Goal: Task Accomplishment & Management: Manage account settings

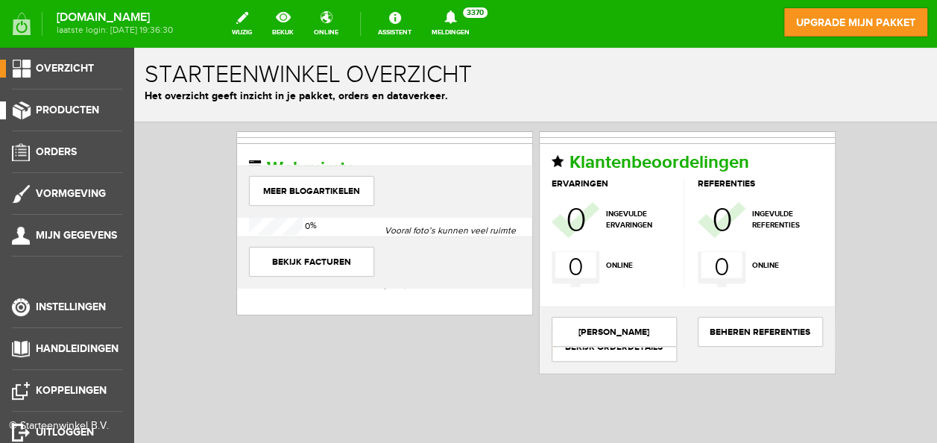
click at [67, 106] on span "Producten" at bounding box center [67, 110] width 63 height 13
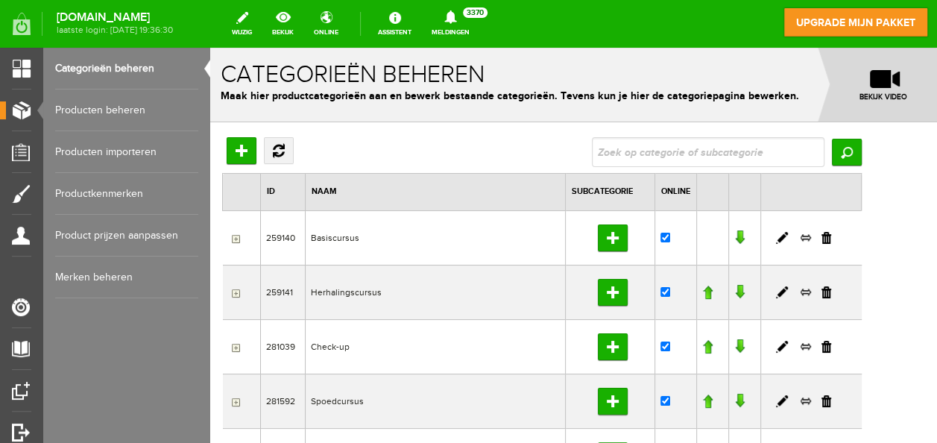
click at [125, 106] on link "Producten beheren" at bounding box center [126, 110] width 143 height 42
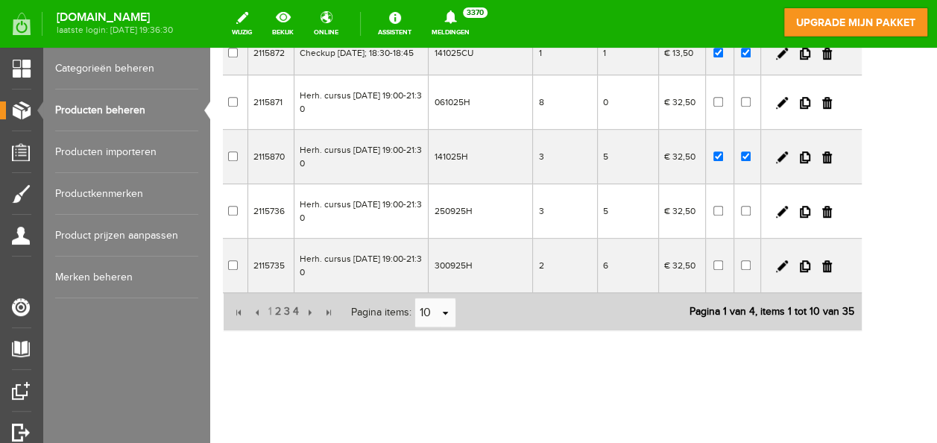
scroll to position [459, 0]
click at [276, 314] on span "2" at bounding box center [277, 312] width 9 height 30
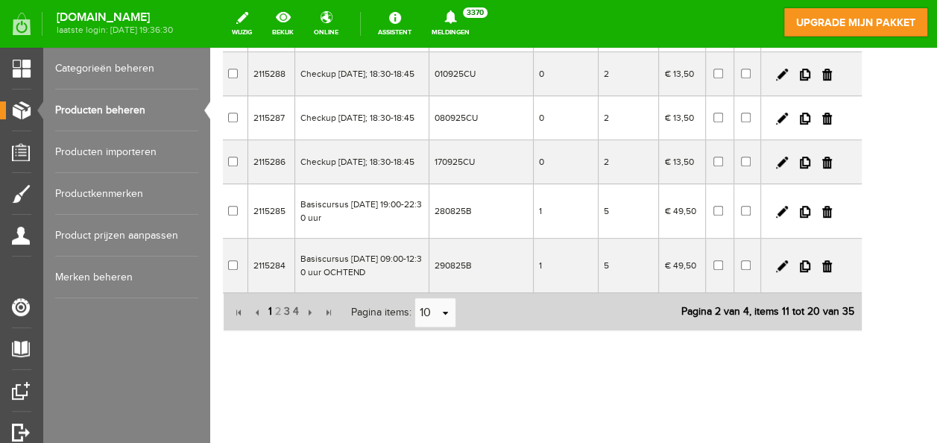
click at [267, 311] on span "1" at bounding box center [270, 312] width 7 height 30
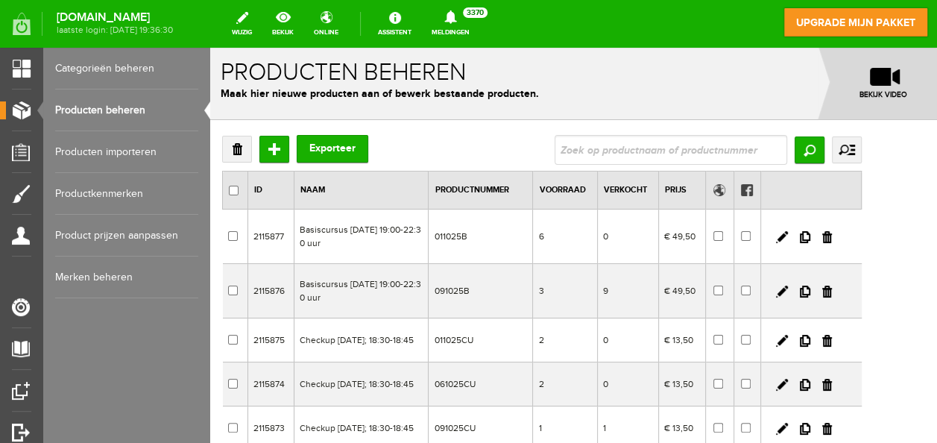
scroll to position [0, 0]
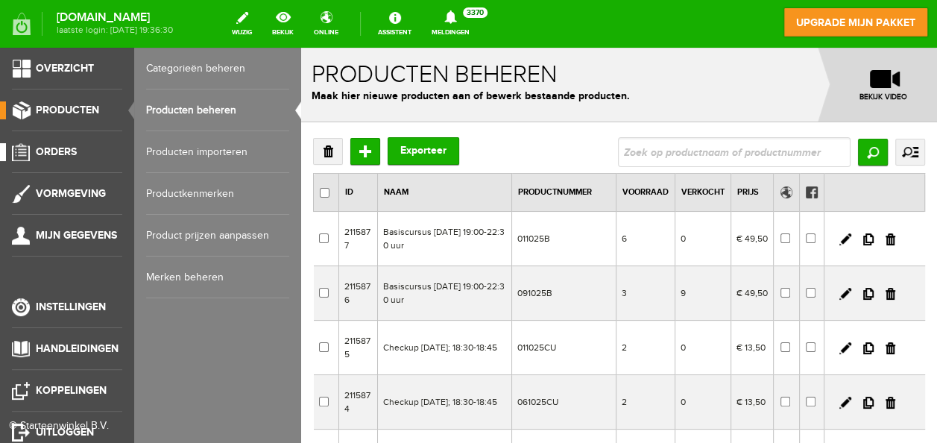
click at [58, 149] on span "Orders" at bounding box center [56, 151] width 41 height 13
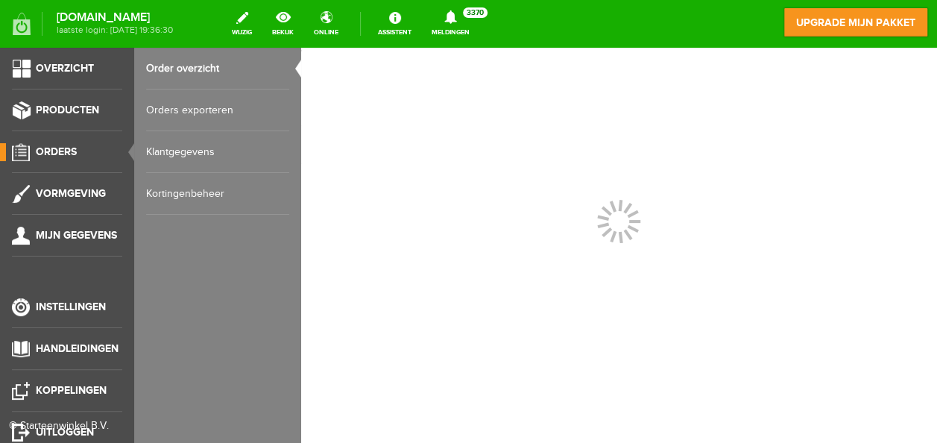
click at [176, 107] on link "Orders exporteren" at bounding box center [217, 110] width 143 height 42
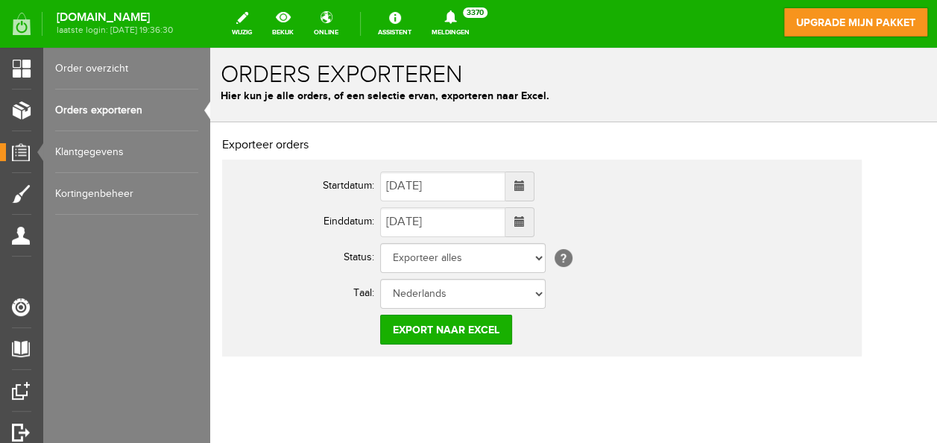
click at [534, 186] on span at bounding box center [519, 186] width 29 height 30
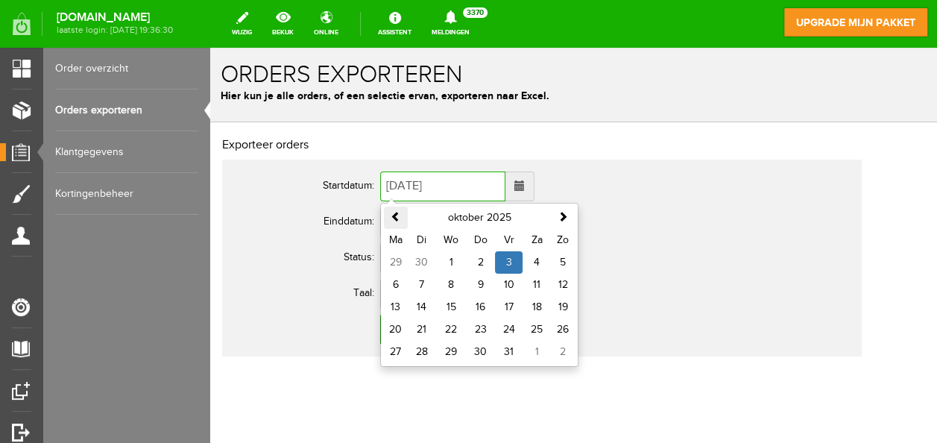
click at [396, 206] on th at bounding box center [396, 217] width 24 height 22
click at [395, 213] on span at bounding box center [395, 216] width 10 height 10
click at [505, 264] on td "1" at bounding box center [509, 262] width 28 height 22
type input "01-08-2025"
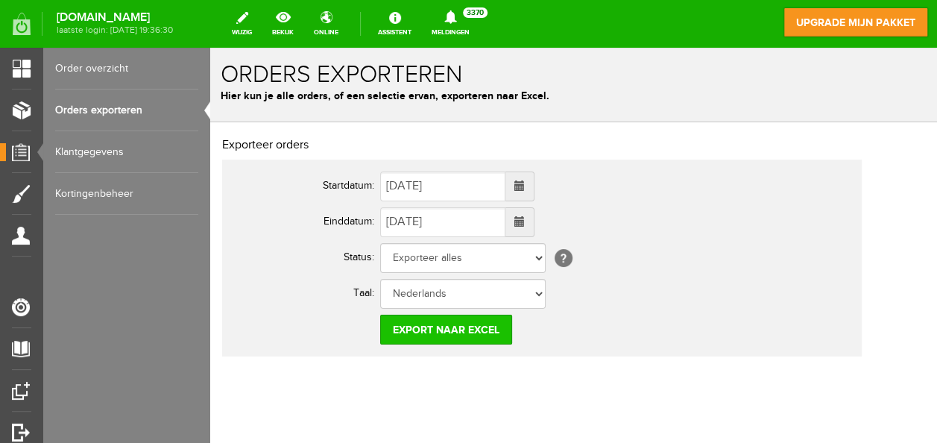
click at [447, 326] on input "Export naar Excel" at bounding box center [446, 329] width 132 height 30
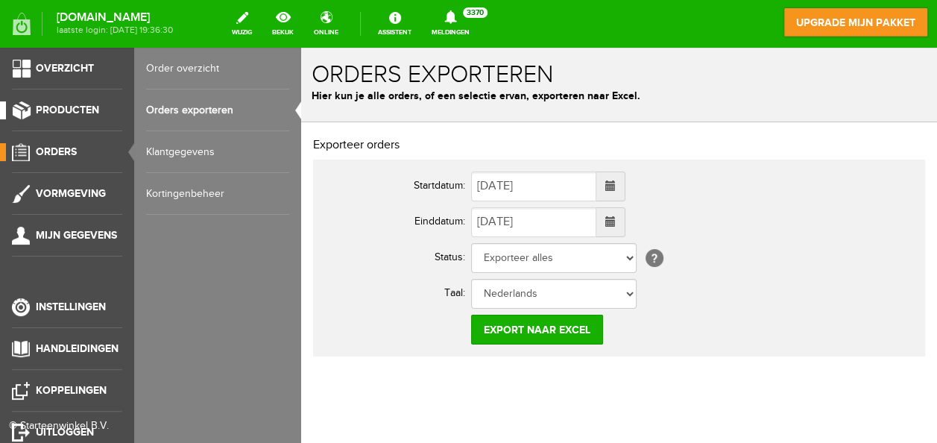
click at [33, 110] on link "Producten" at bounding box center [61, 110] width 122 height 18
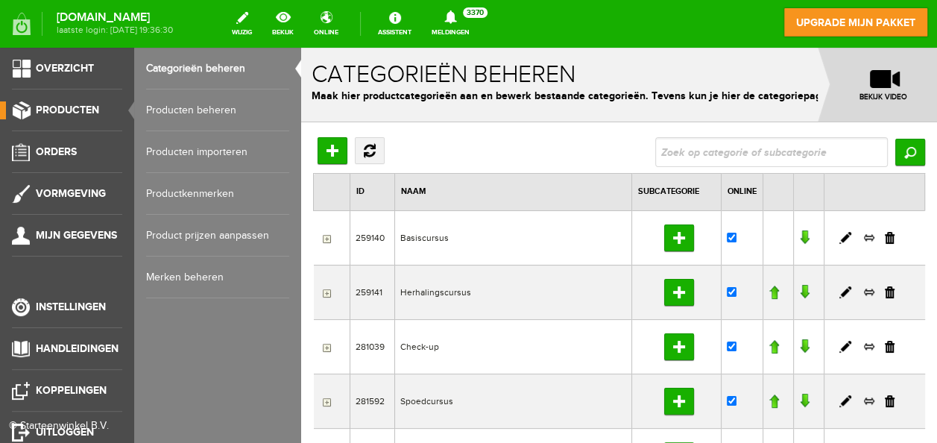
click at [186, 112] on link "Producten beheren" at bounding box center [217, 110] width 143 height 42
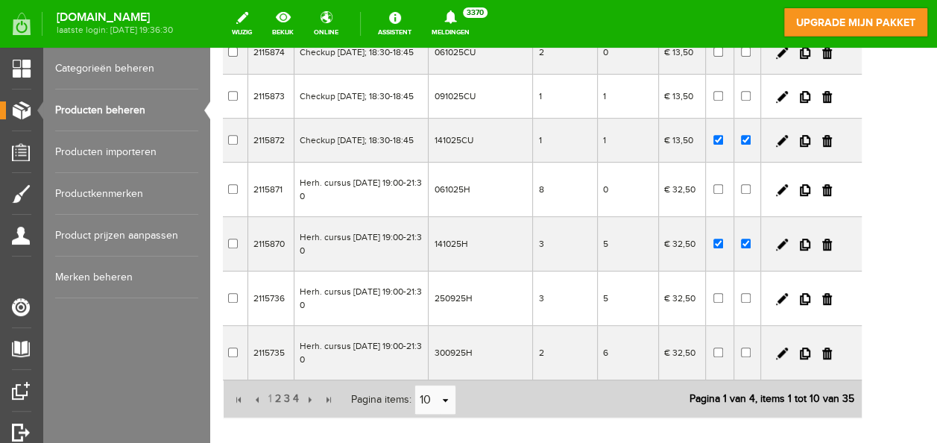
scroll to position [298, 0]
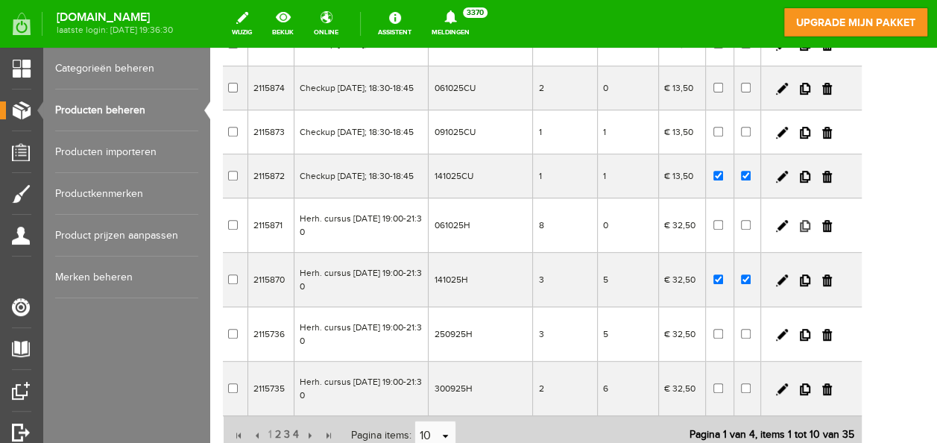
click at [810, 232] on link at bounding box center [805, 226] width 10 height 12
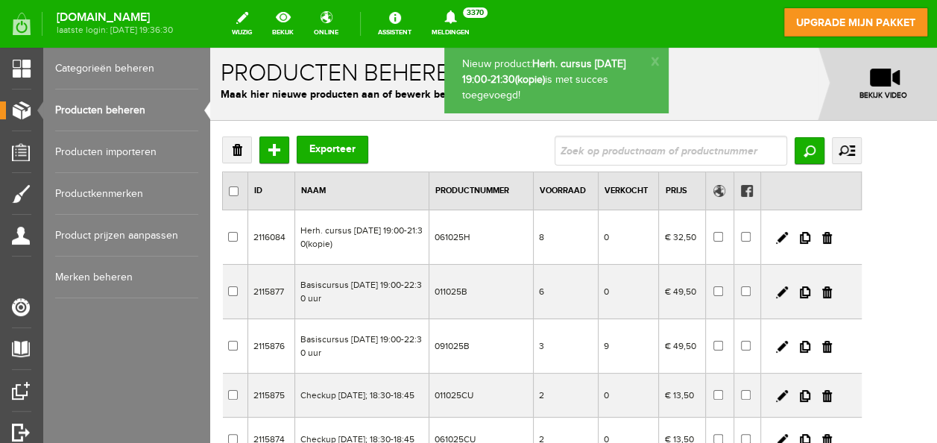
scroll to position [0, 0]
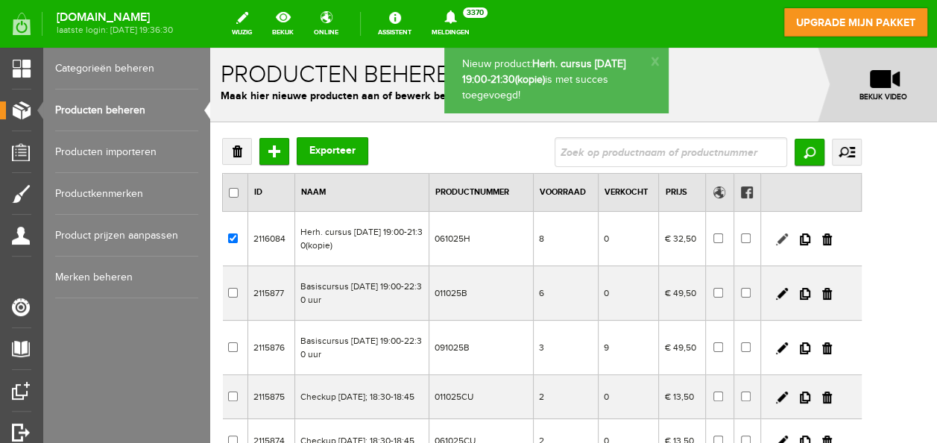
click at [788, 234] on link at bounding box center [782, 239] width 12 height 12
checkbox input "true"
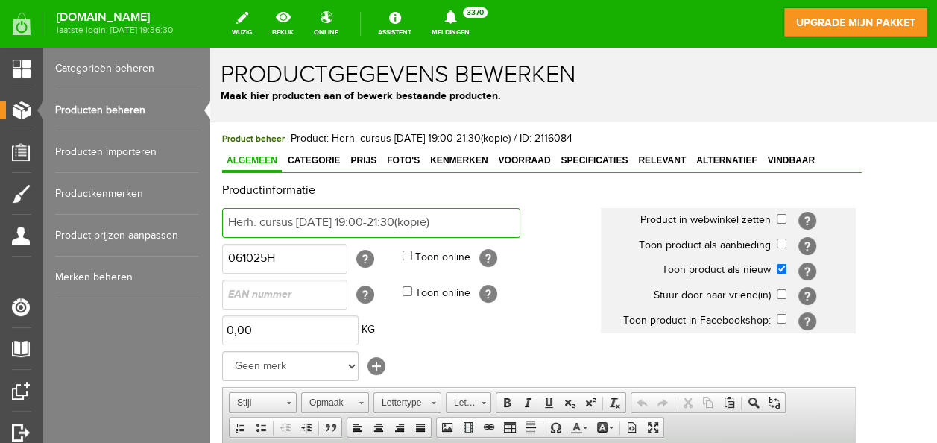
click at [490, 224] on input "Herh. cursus ma 6 okt 2025 19:00-21:30(kopie)" at bounding box center [371, 223] width 298 height 30
click at [294, 222] on input "Herh. cursus ma 6 okt 2025 19:00-21:30 OCHTENDCURSUS" at bounding box center [371, 223] width 298 height 30
type input "Herh. cursus vr 28 nov 2025 19:00-21:30 OCHTENDCURSUS"
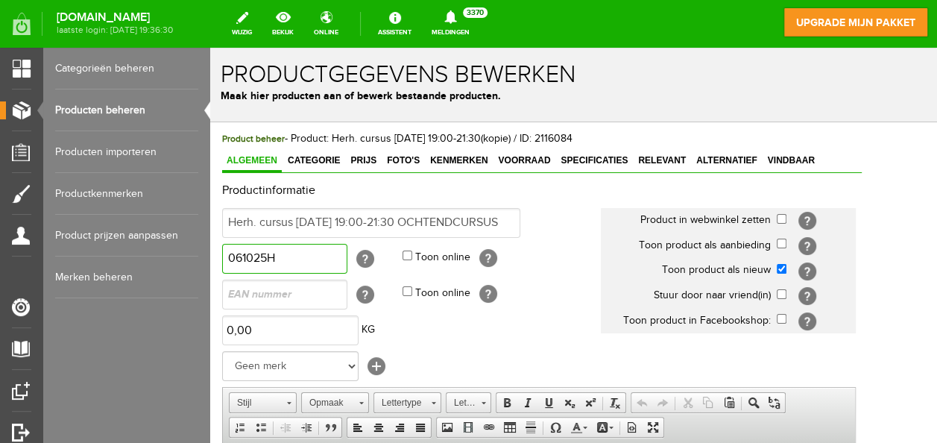
scroll to position [0, 0]
drag, startPoint x: 254, startPoint y: 256, endPoint x: 207, endPoint y: 266, distance: 48.1
click at [210, 266] on html "x Productgegevens bewerken Maak hier producten aan of bewerk bestaande producte…" at bounding box center [573, 245] width 727 height 395
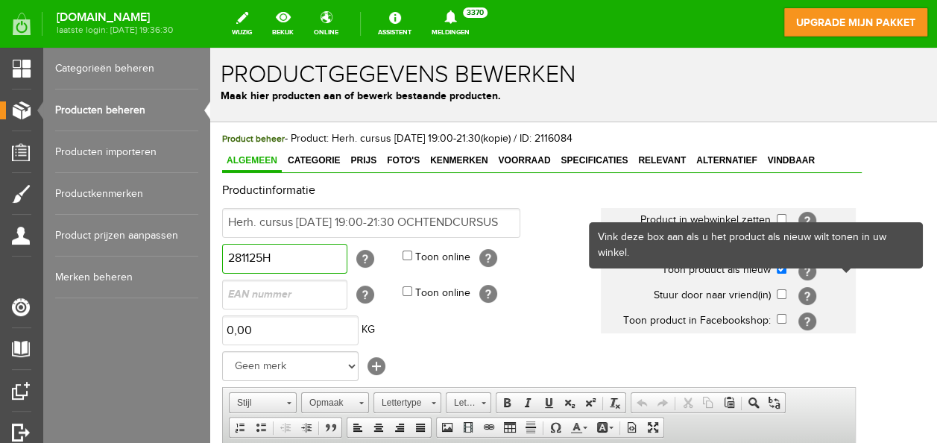
type input "281125H"
click at [819, 265] on div "Vink deze box aan als u het product als nieuw wilt tonen in uw winkel." at bounding box center [755, 245] width 331 height 43
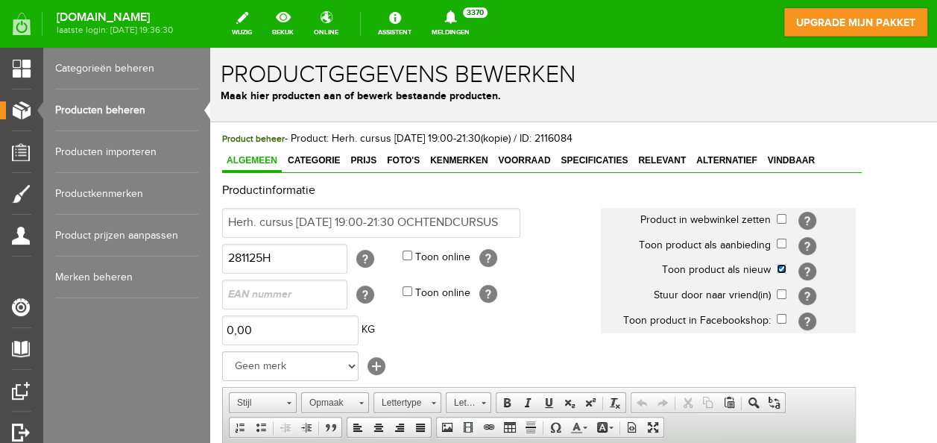
click at [786, 268] on input "checkbox" at bounding box center [781, 269] width 10 height 10
checkbox input "false"
click at [514, 156] on span "Voorraad" at bounding box center [523, 160] width 61 height 10
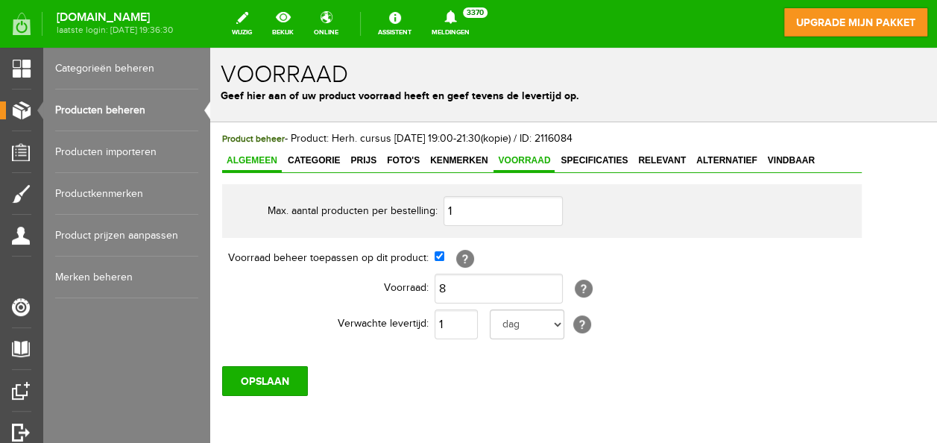
click at [259, 151] on link "Algemeen" at bounding box center [252, 162] width 60 height 22
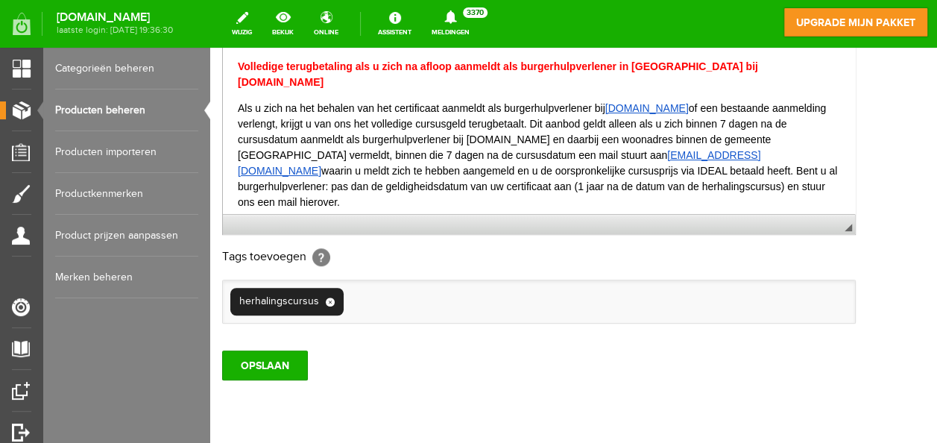
scroll to position [528, 0]
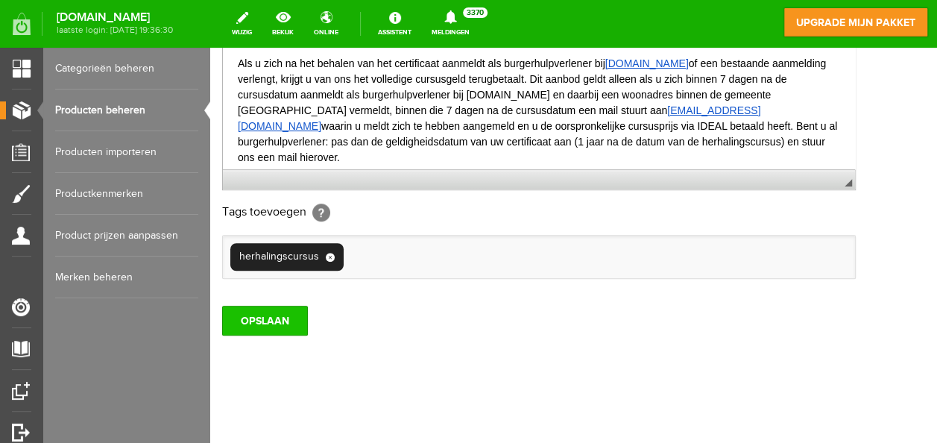
click at [283, 314] on input "OPSLAAN" at bounding box center [265, 321] width 86 height 30
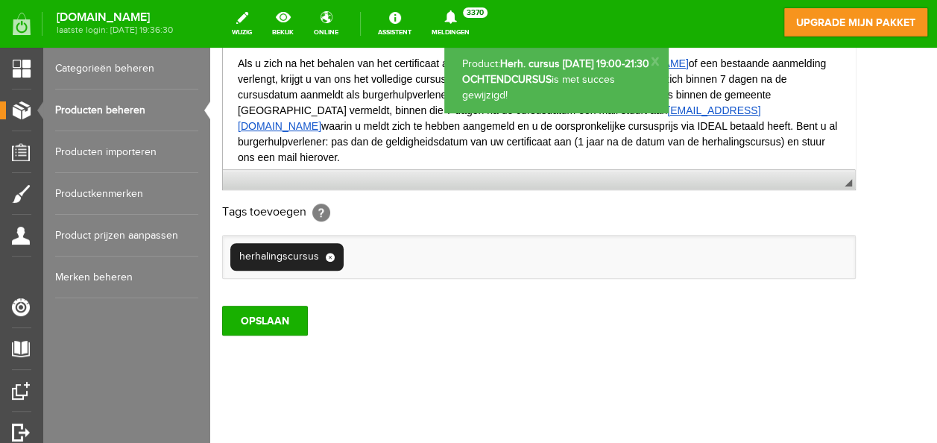
scroll to position [0, 0]
click at [92, 107] on link "Producten beheren" at bounding box center [126, 110] width 143 height 42
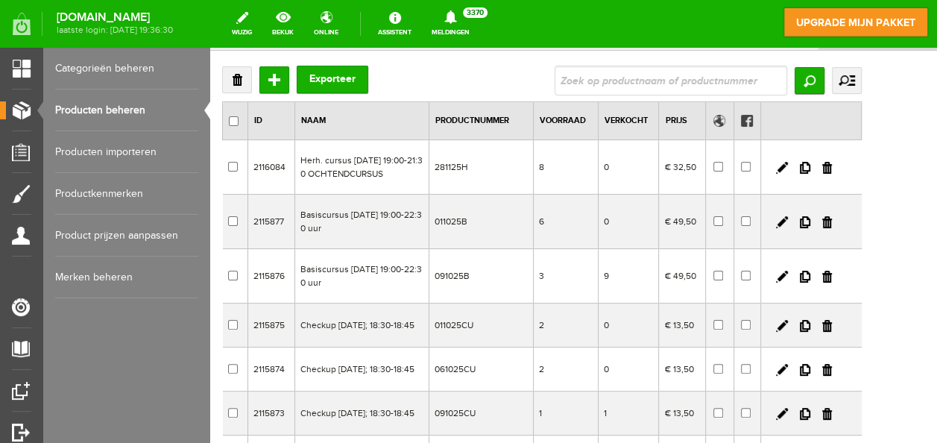
scroll to position [149, 0]
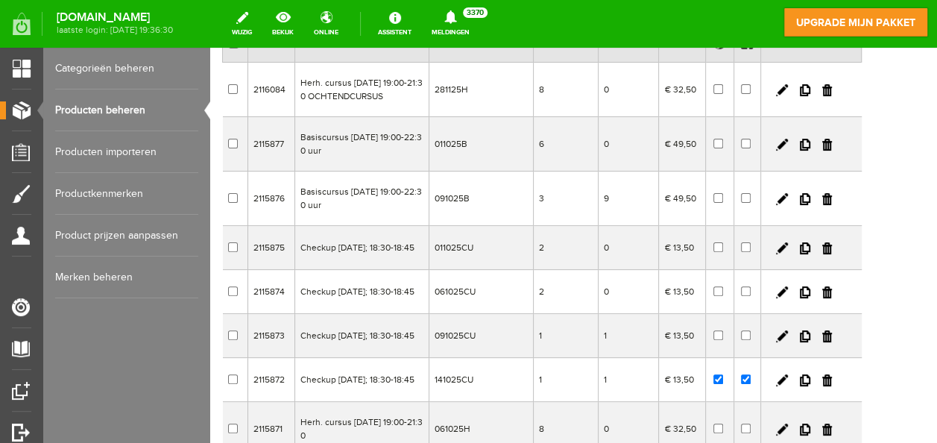
drag, startPoint x: 879, startPoint y: 251, endPoint x: 519, endPoint y: 64, distance: 405.6
click at [832, 251] on link at bounding box center [827, 248] width 10 height 12
checkbox input "true"
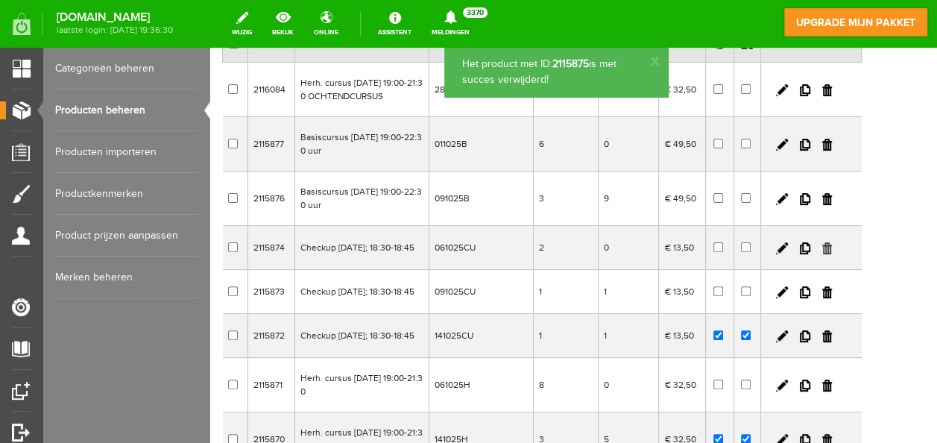
click at [832, 252] on link at bounding box center [827, 248] width 10 height 12
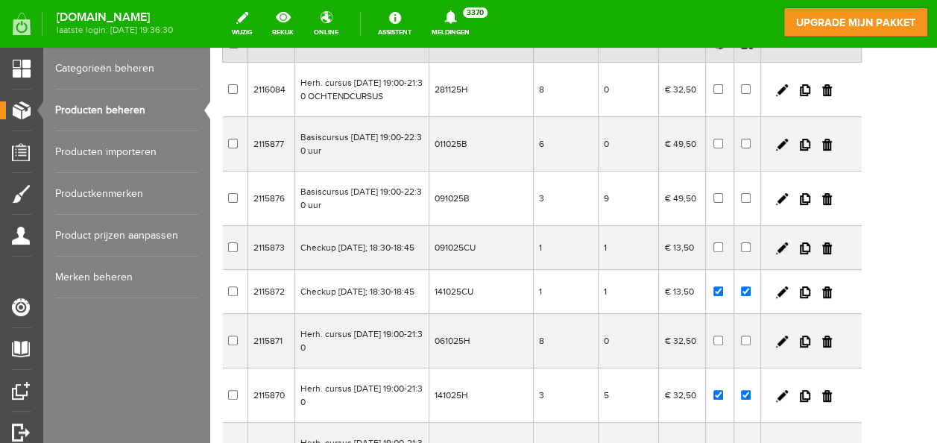
drag, startPoint x: 882, startPoint y: 249, endPoint x: 511, endPoint y: 55, distance: 418.0
click at [832, 249] on link at bounding box center [827, 248] width 10 height 12
checkbox input "true"
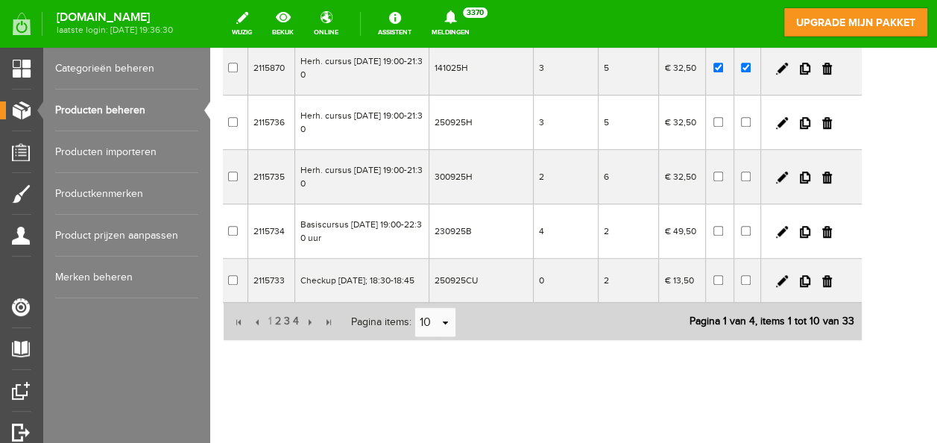
scroll to position [447, 0]
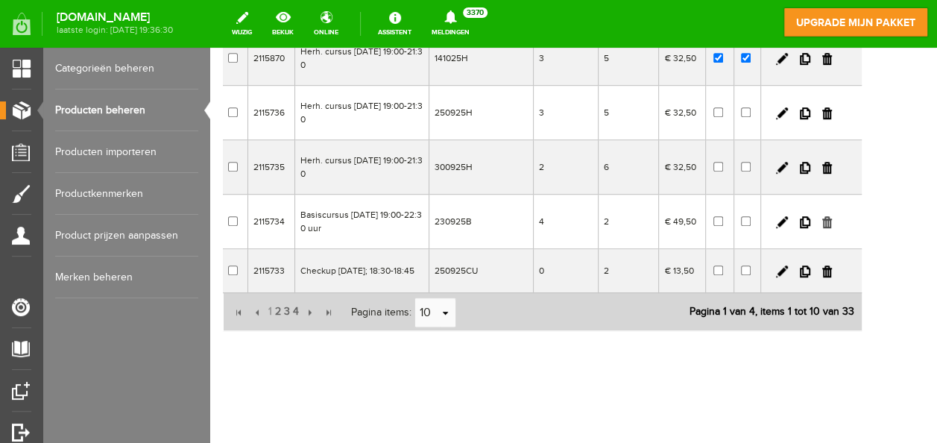
click at [832, 219] on link at bounding box center [827, 222] width 10 height 12
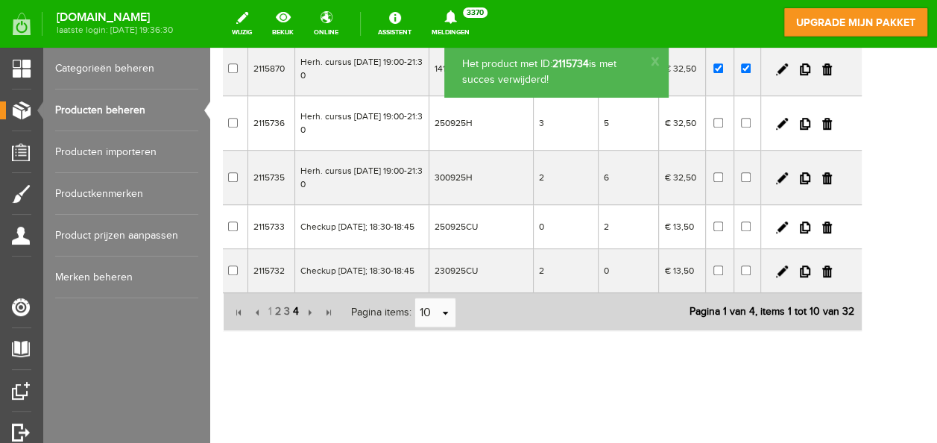
click at [297, 316] on span "4" at bounding box center [295, 312] width 9 height 30
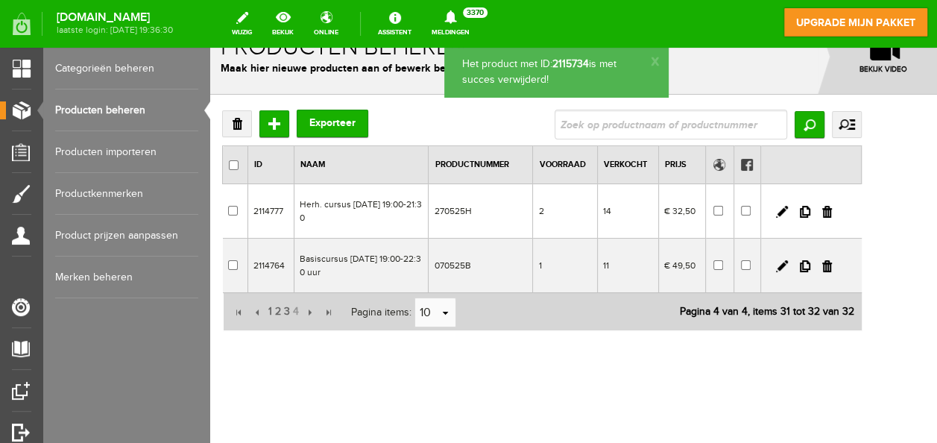
scroll to position [25, 0]
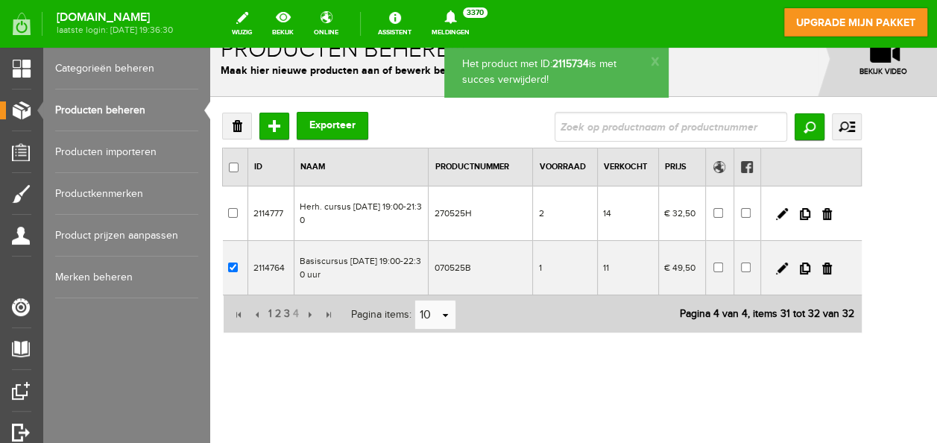
click at [861, 261] on td at bounding box center [811, 268] width 101 height 54
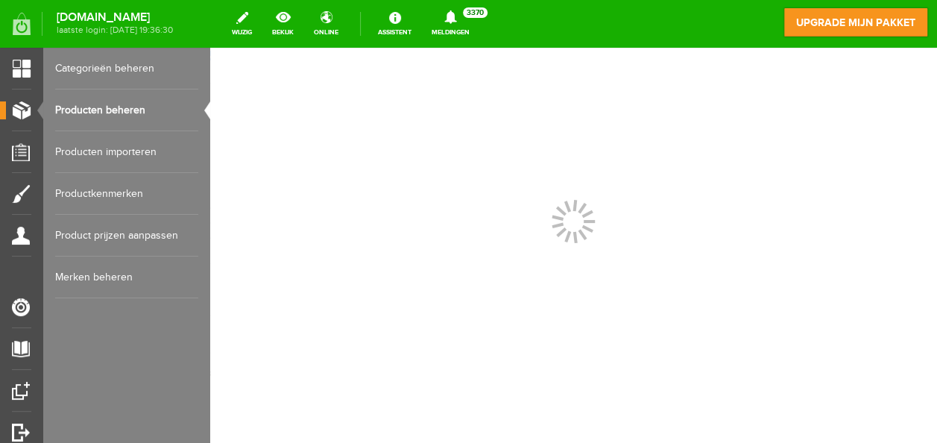
scroll to position [0, 0]
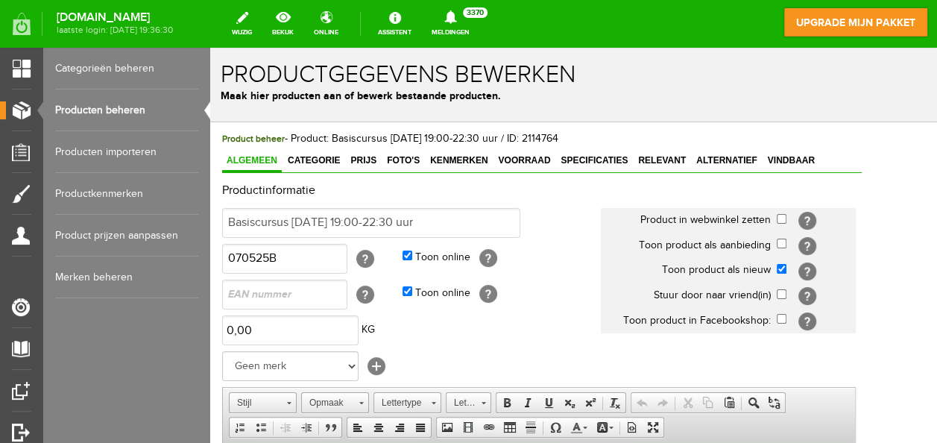
click at [102, 106] on link "Producten beheren" at bounding box center [126, 110] width 143 height 42
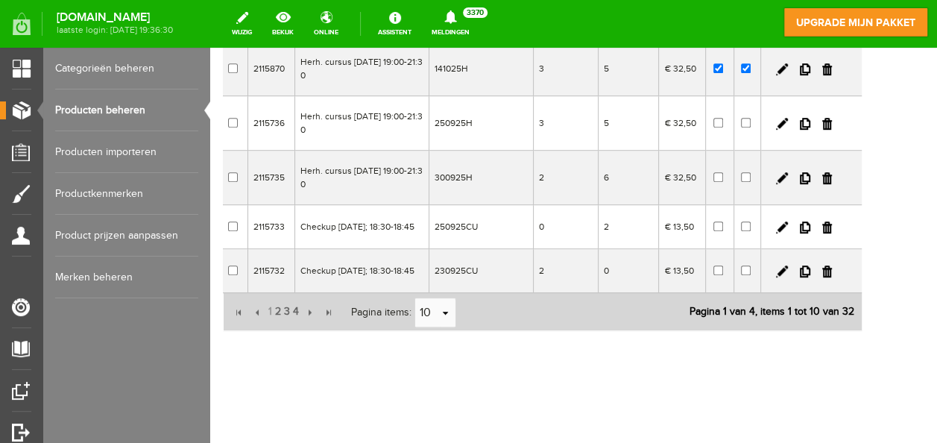
scroll to position [459, 0]
click at [295, 310] on span "4" at bounding box center [295, 312] width 9 height 30
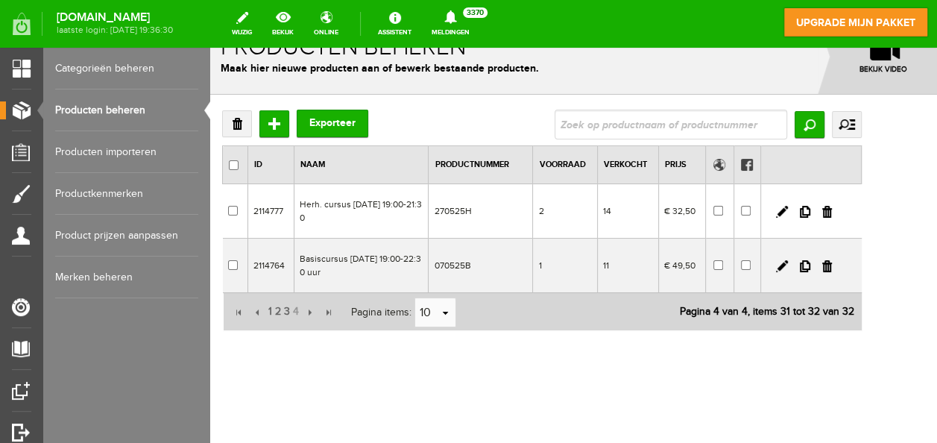
scroll to position [25, 0]
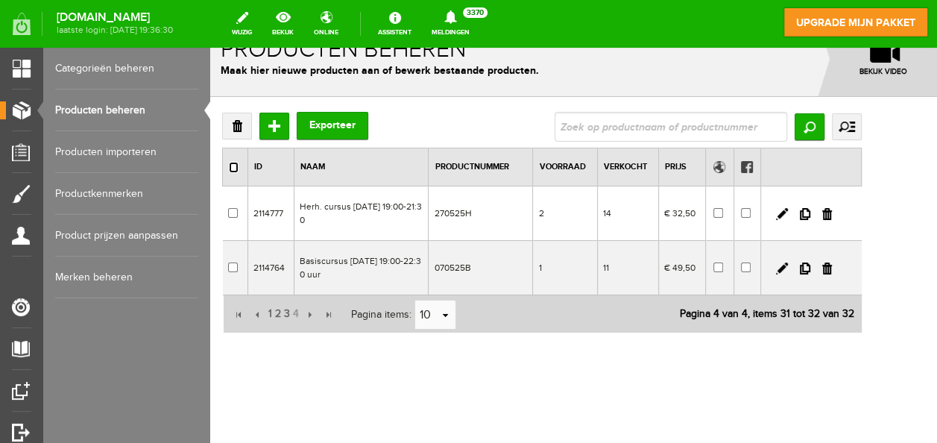
drag, startPoint x: 232, startPoint y: 165, endPoint x: 235, endPoint y: 152, distance: 13.7
click at [232, 164] on input "checkbox" at bounding box center [234, 167] width 10 height 11
checkbox input "true"
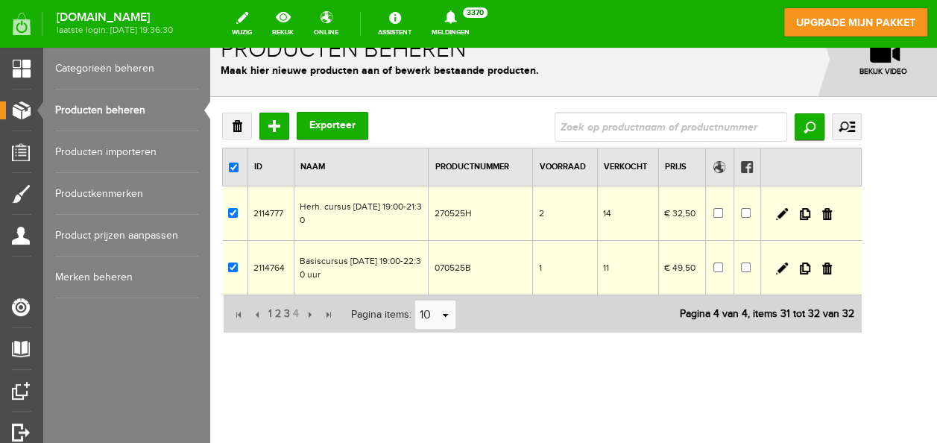
click at [241, 122] on link "Verwijderen" at bounding box center [237, 126] width 30 height 27
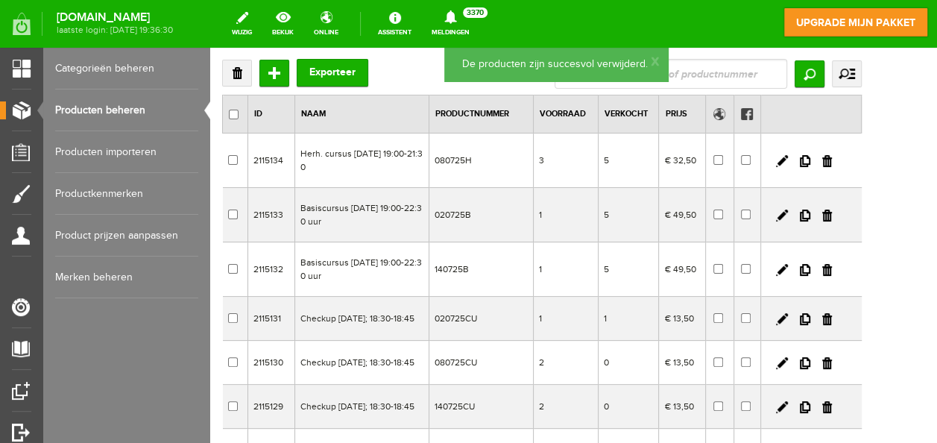
scroll to position [0, 0]
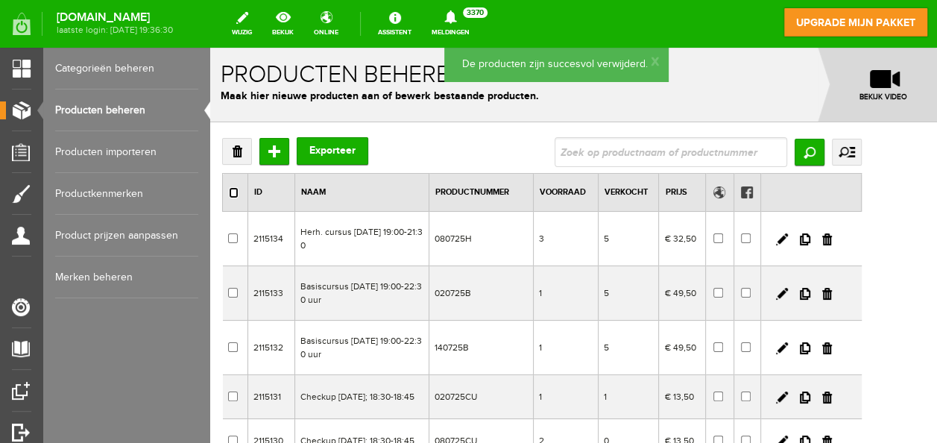
click at [232, 190] on input "checkbox" at bounding box center [234, 192] width 10 height 11
checkbox input "true"
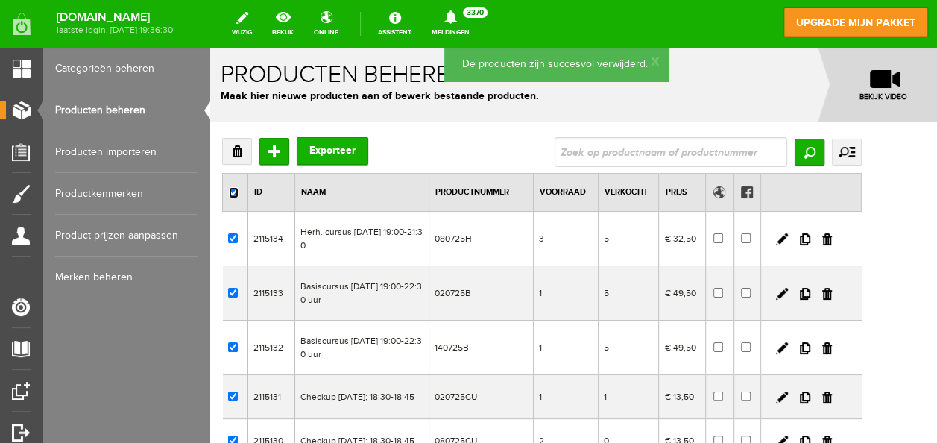
checkbox input "true"
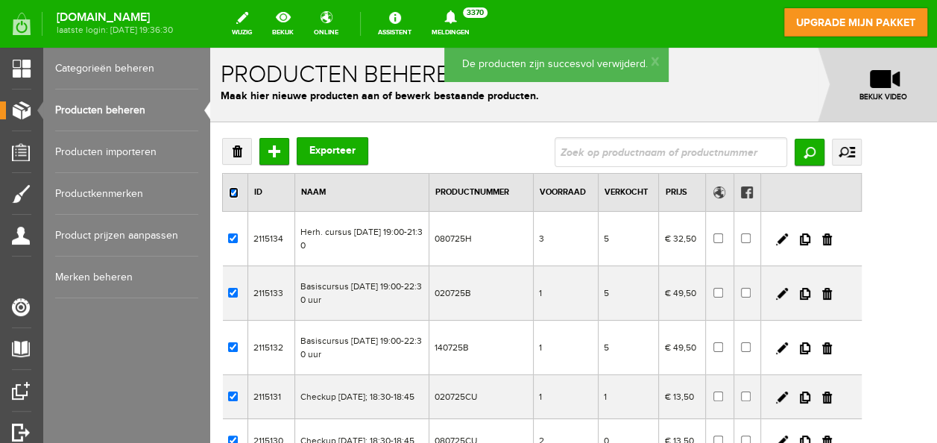
checkbox input "true"
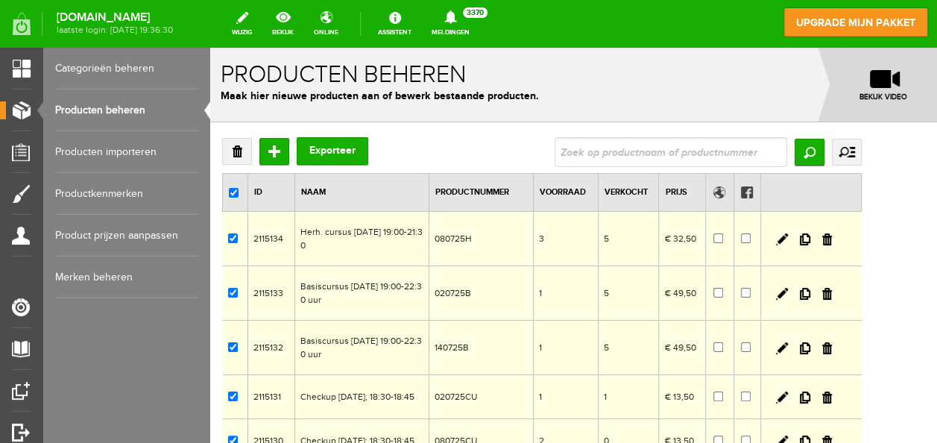
click at [232, 148] on link "Verwijderen" at bounding box center [237, 151] width 30 height 27
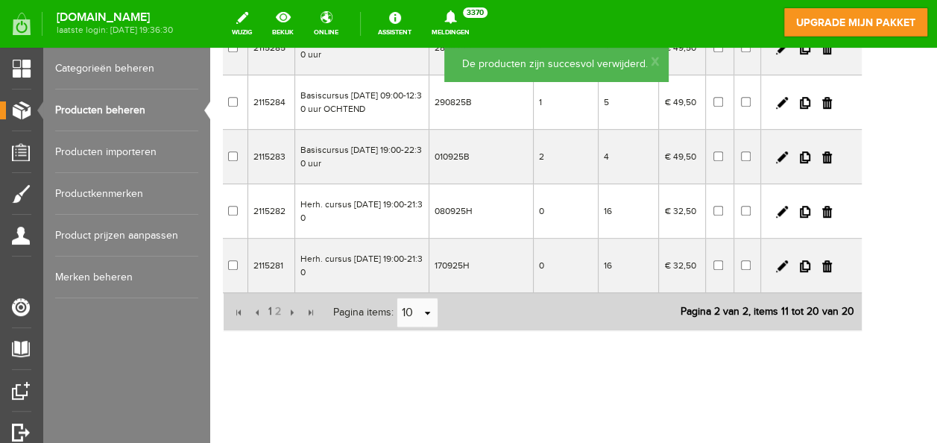
scroll to position [459, 0]
click at [267, 310] on span "1" at bounding box center [270, 312] width 7 height 30
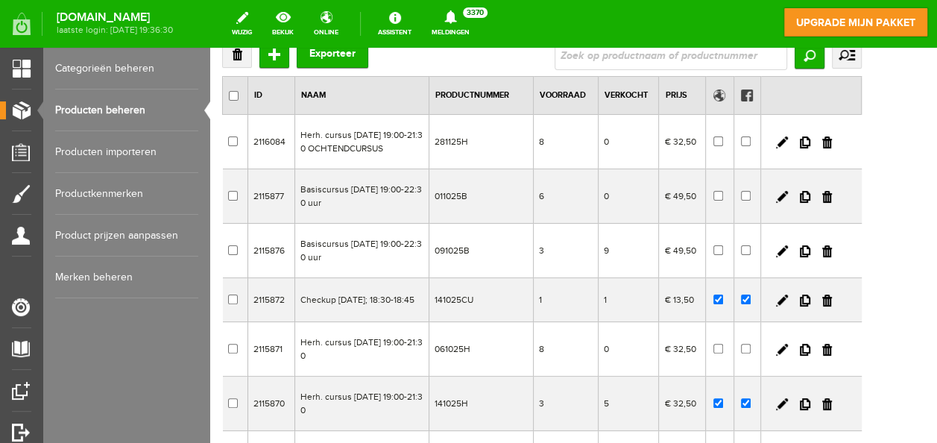
scroll to position [86, 0]
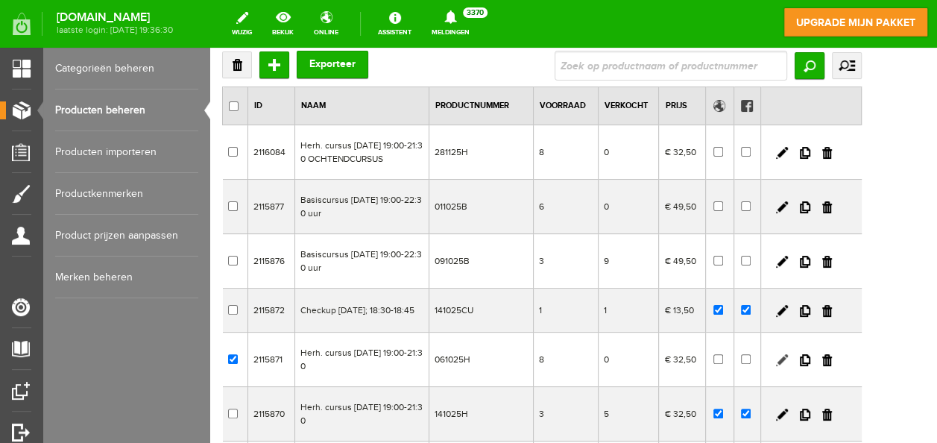
click at [788, 365] on link at bounding box center [782, 360] width 12 height 12
checkbox input "true"
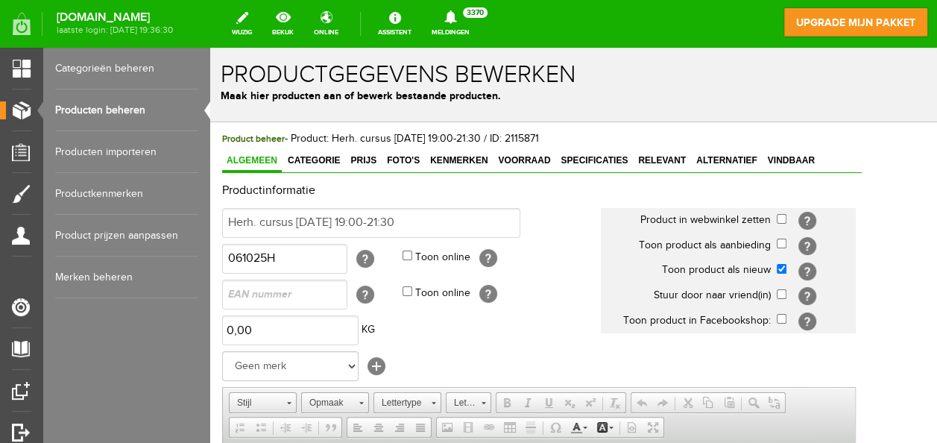
scroll to position [0, 0]
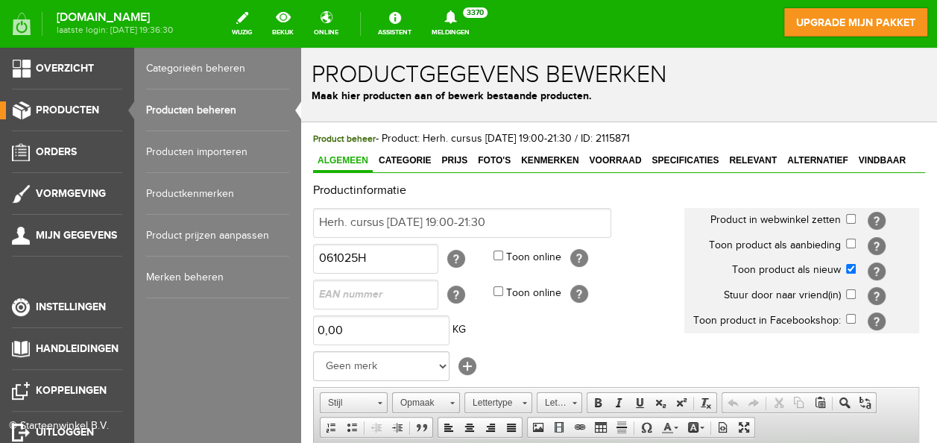
click at [177, 107] on link "Producten beheren" at bounding box center [217, 110] width 143 height 42
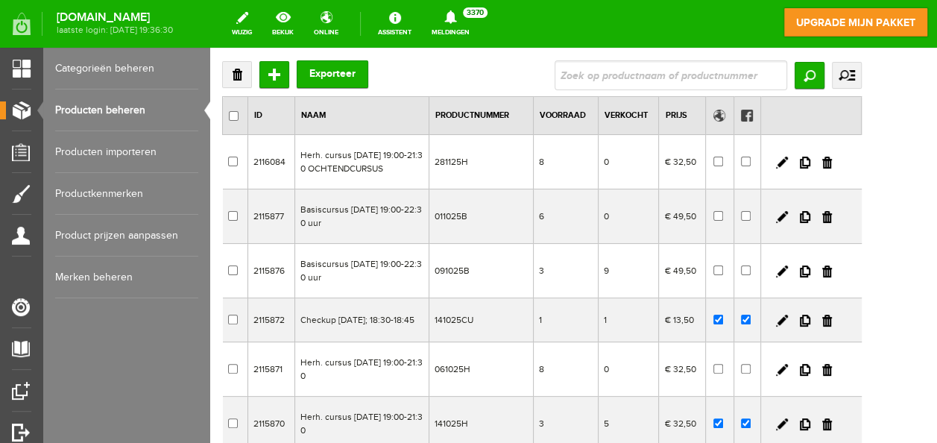
scroll to position [149, 0]
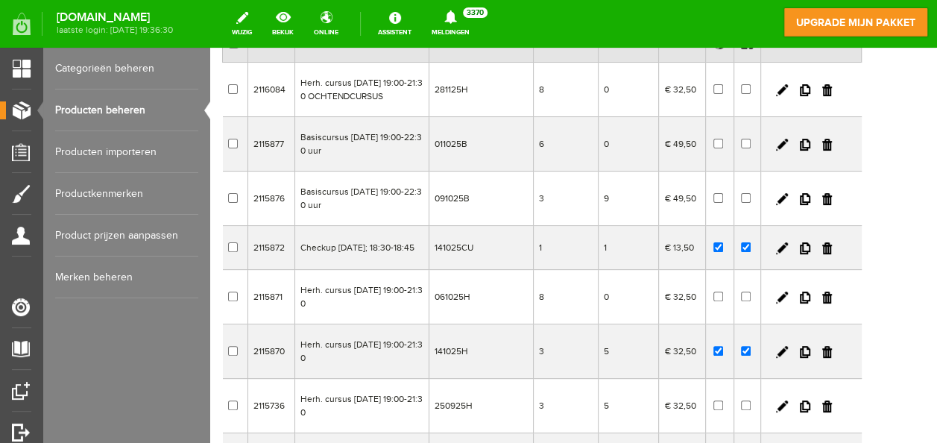
drag, startPoint x: 854, startPoint y: 303, endPoint x: 514, endPoint y: 58, distance: 419.0
click at [810, 303] on link at bounding box center [805, 297] width 10 height 12
checkbox input "true"
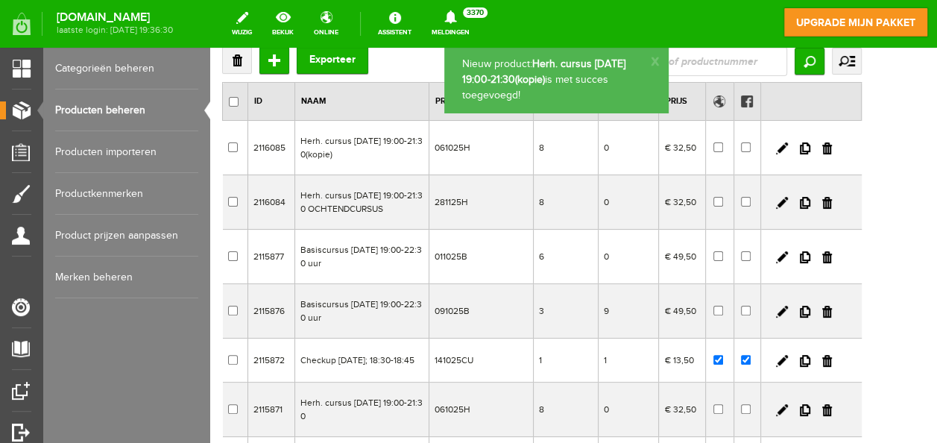
scroll to position [0, 0]
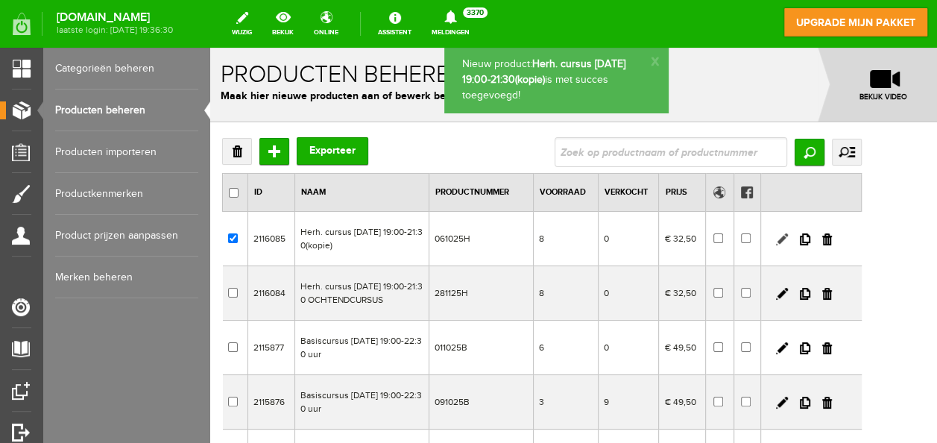
click at [788, 236] on link at bounding box center [782, 239] width 12 height 12
checkbox input "true"
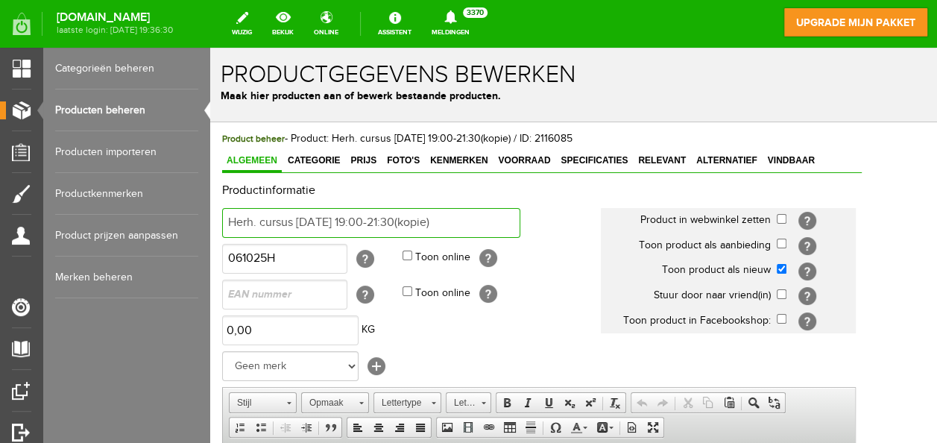
drag, startPoint x: 435, startPoint y: 218, endPoint x: 506, endPoint y: 219, distance: 70.8
click at [506, 219] on input "Herh. cursus ma 6 okt 2025 19:00-21:30(kopie)" at bounding box center [371, 223] width 298 height 30
drag, startPoint x: 343, startPoint y: 219, endPoint x: 373, endPoint y: 215, distance: 30.0
click at [344, 218] on input "Herh. cursus ma 6 okt 2025 19:00-21:30" at bounding box center [371, 223] width 298 height 30
type input "Herh. cursus wo 19 nov 2025 19:00-21:30"
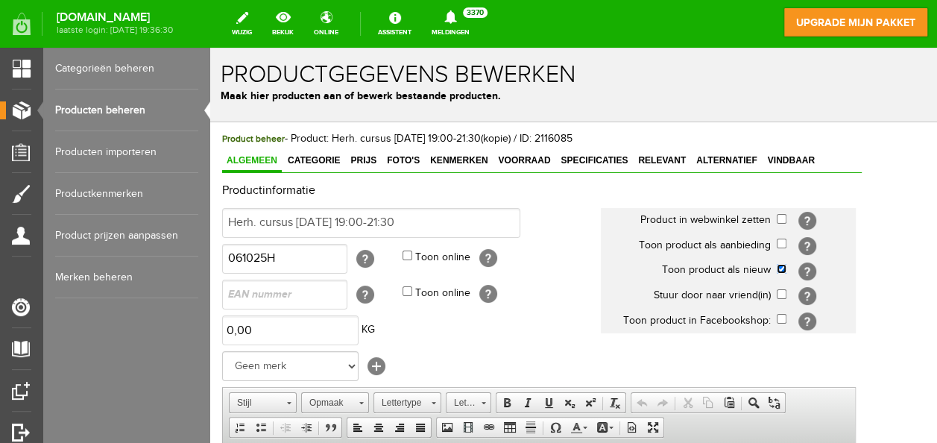
click at [786, 268] on input "checkbox" at bounding box center [781, 269] width 10 height 10
checkbox input "false"
drag, startPoint x: 252, startPoint y: 256, endPoint x: 213, endPoint y: 259, distance: 38.9
type input "191125H"
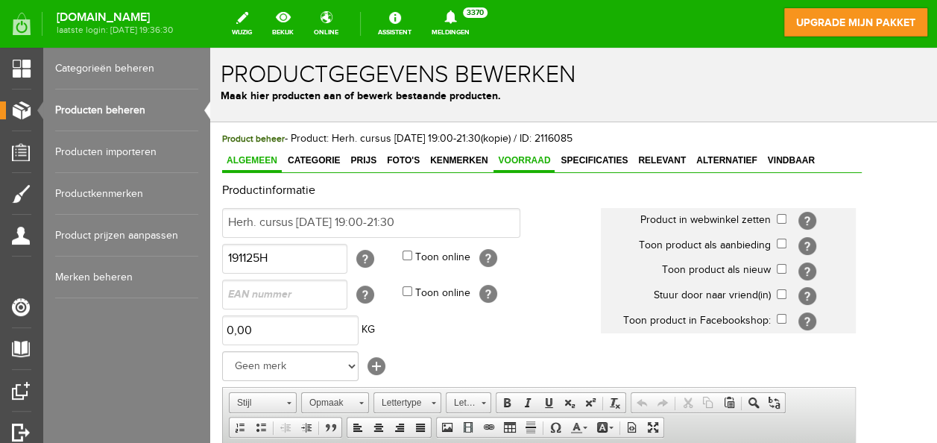
click at [523, 156] on span "Voorraad" at bounding box center [523, 160] width 61 height 10
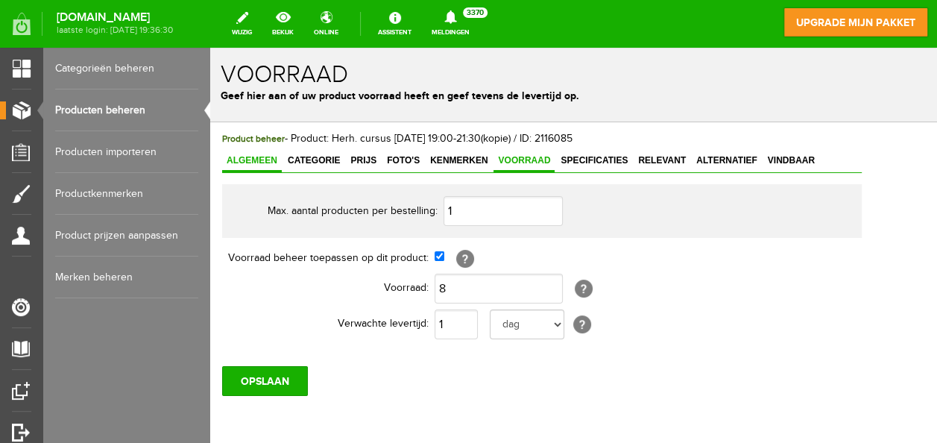
click at [261, 152] on link "Algemeen" at bounding box center [252, 162] width 60 height 22
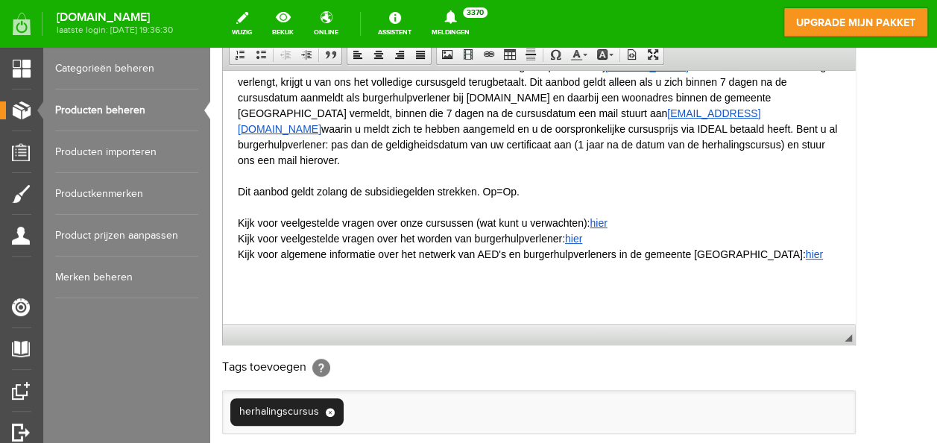
scroll to position [528, 0]
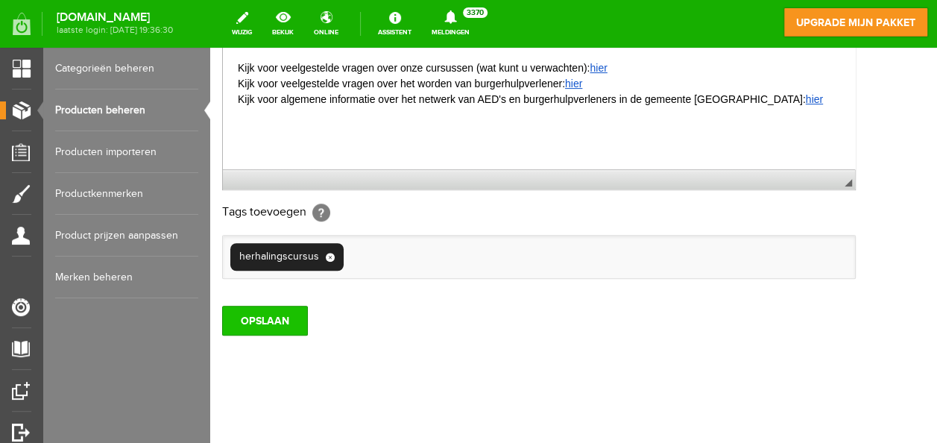
click at [283, 317] on input "OPSLAAN" at bounding box center [265, 321] width 86 height 30
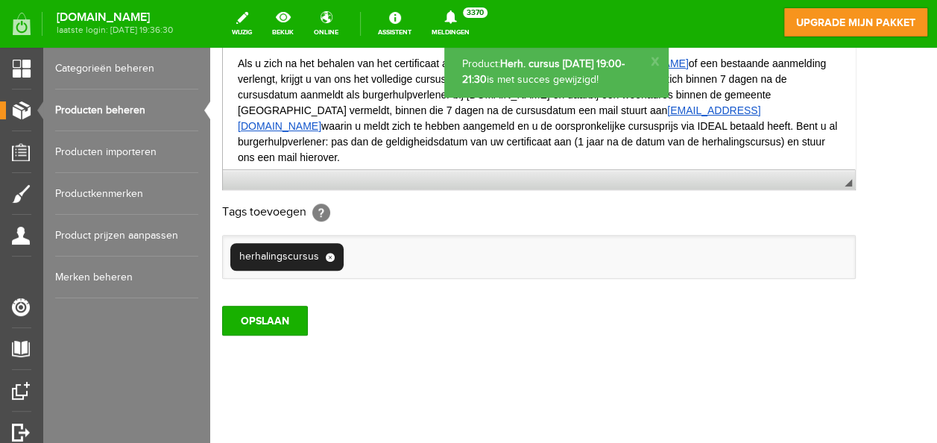
scroll to position [0, 0]
click at [124, 109] on link "Producten beheren" at bounding box center [126, 110] width 143 height 42
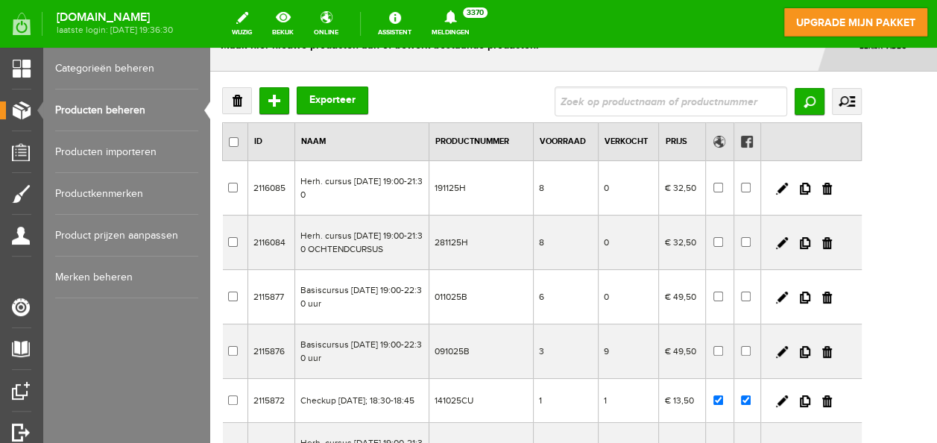
scroll to position [75, 0]
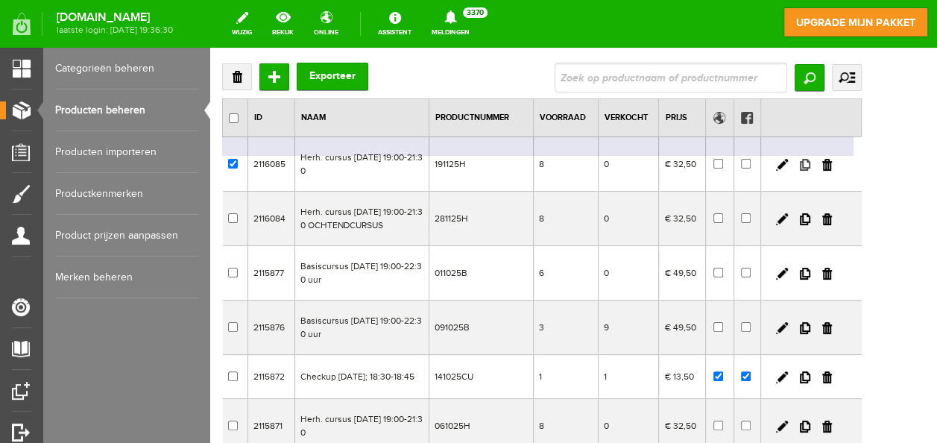
click at [810, 159] on link at bounding box center [805, 165] width 10 height 12
checkbox input "true"
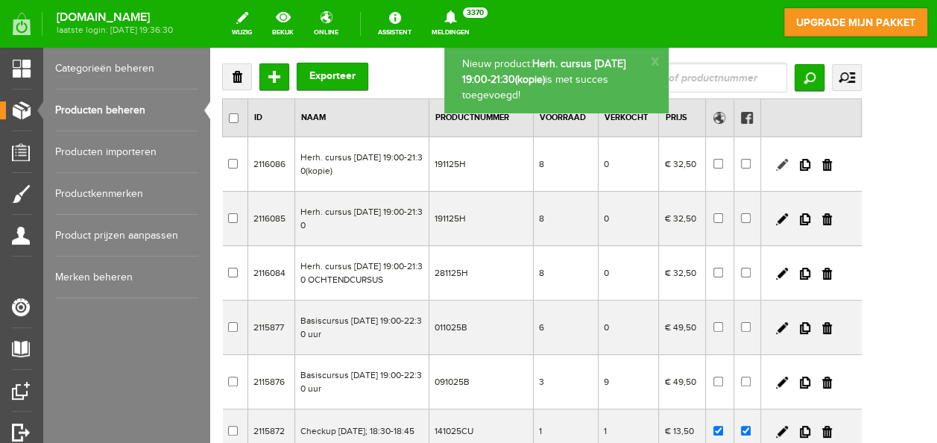
click at [788, 162] on link at bounding box center [782, 165] width 12 height 12
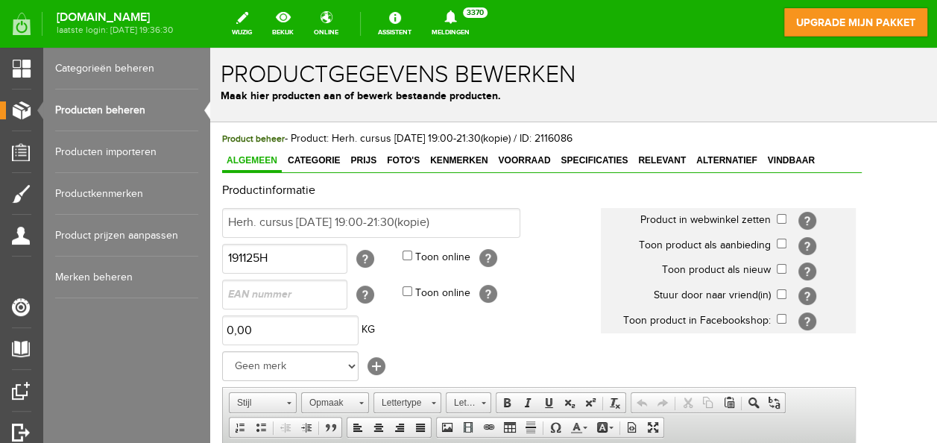
scroll to position [0, 0]
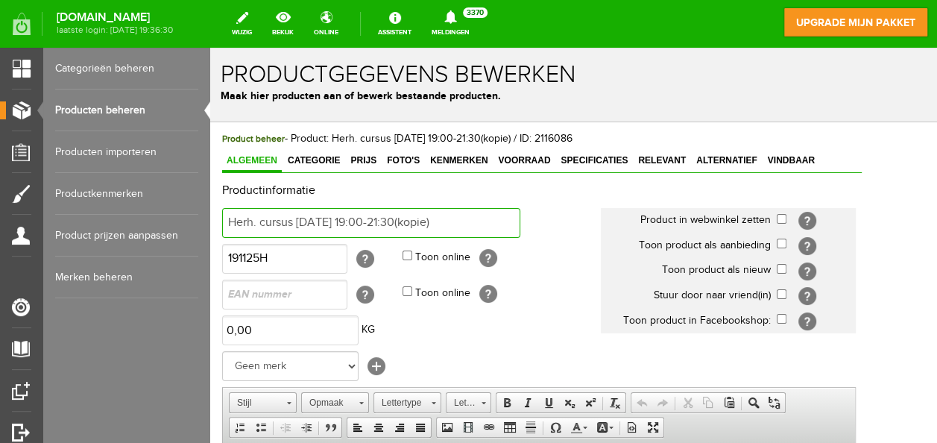
click at [497, 215] on input "Herh. cursus wo 19 nov 2025 19:00-21:30(kopie)" at bounding box center [371, 223] width 298 height 30
click at [329, 221] on input "Herh. cursus wo 19 nov 2025 19:00-21:30" at bounding box center [371, 223] width 298 height 30
type input "Herh. cursus ma 3 nov 2025 19:00-21:30"
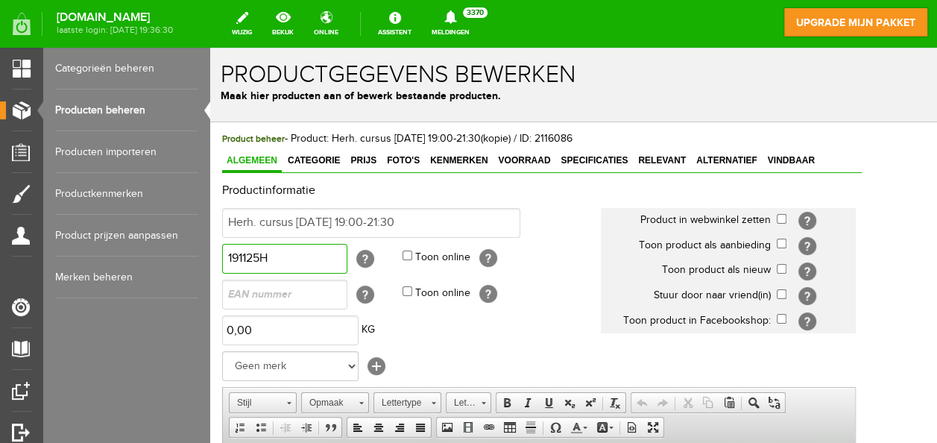
click at [235, 255] on input "191125H" at bounding box center [284, 259] width 125 height 30
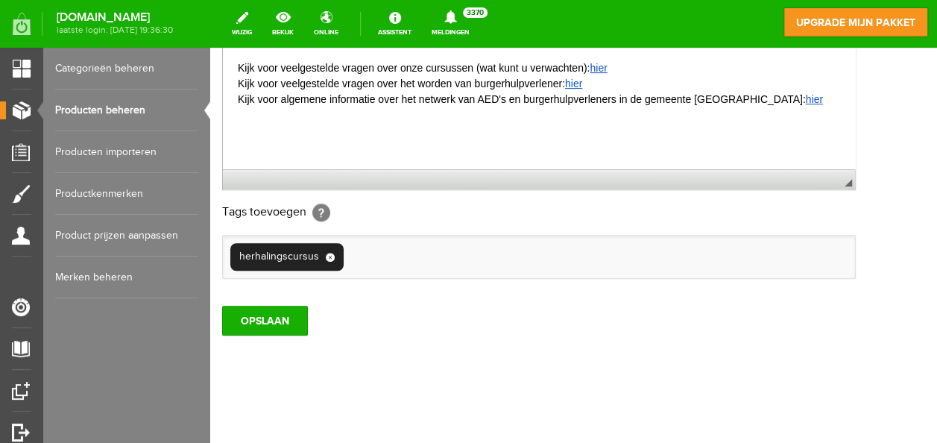
scroll to position [528, 0]
type input "031125H"
click at [295, 315] on input "OPSLAAN" at bounding box center [265, 321] width 86 height 30
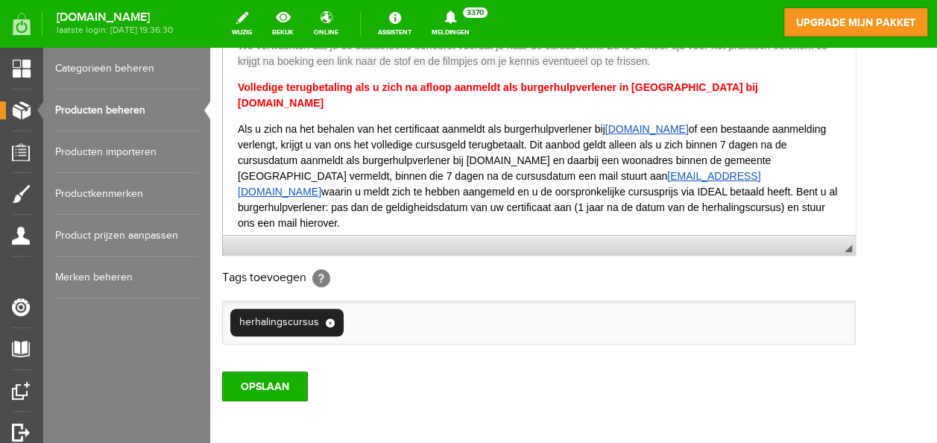
scroll to position [304, 0]
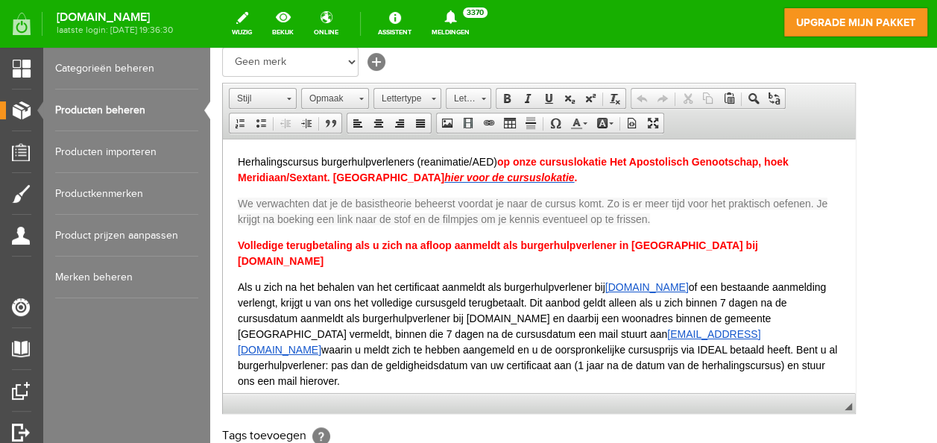
click at [127, 104] on link "Producten beheren" at bounding box center [126, 110] width 143 height 42
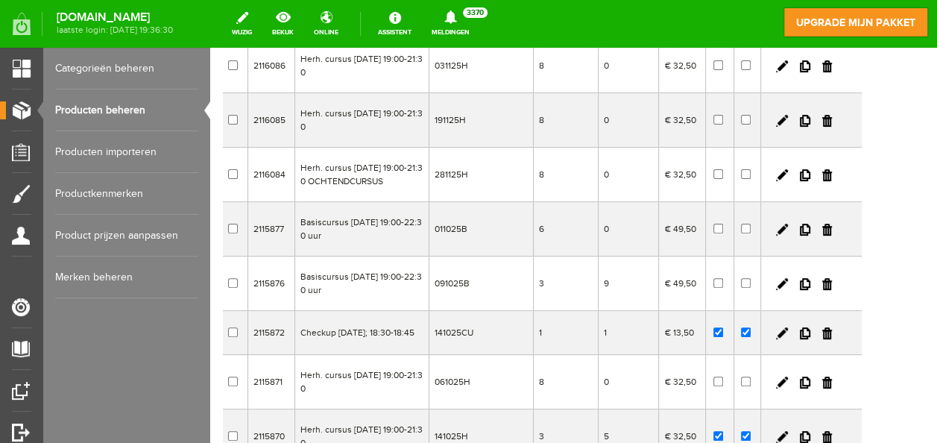
scroll to position [224, 0]
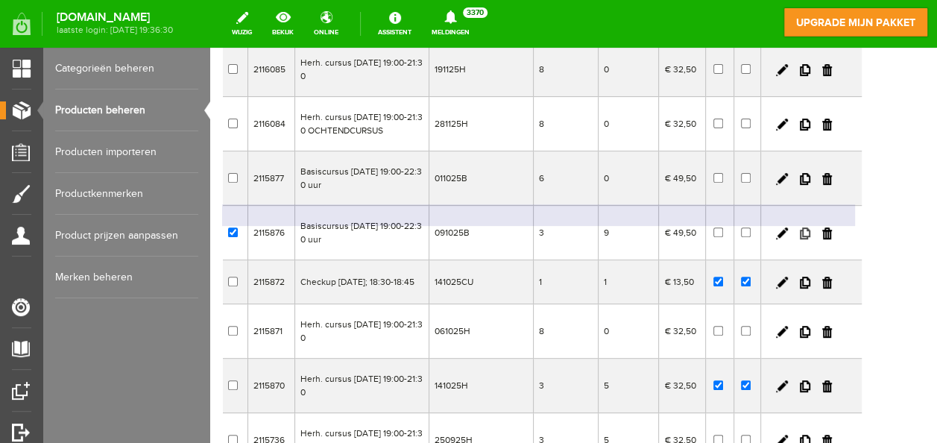
click at [810, 230] on link at bounding box center [805, 233] width 10 height 12
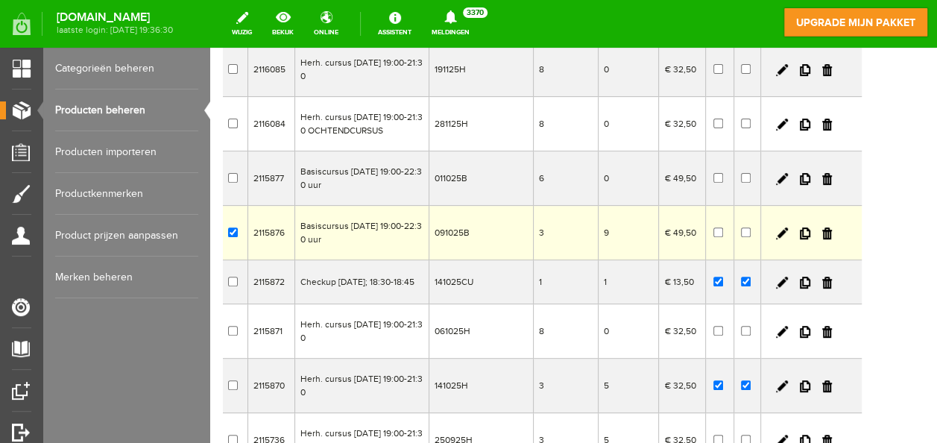
checkbox input "true"
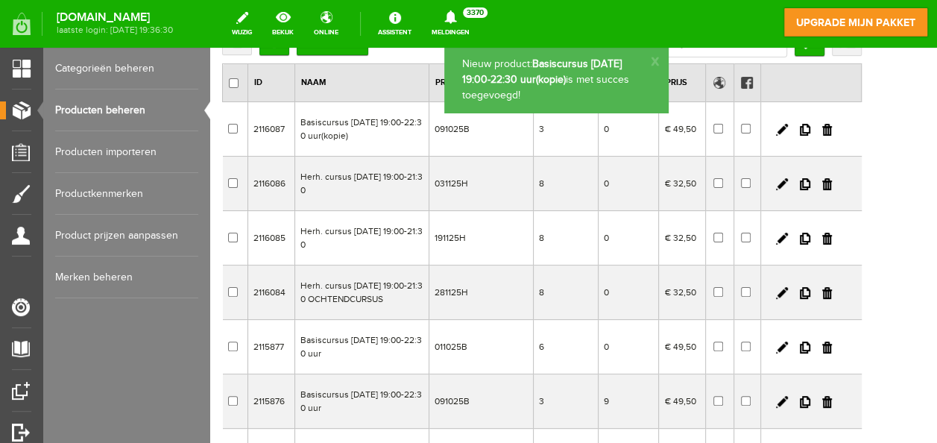
scroll to position [0, 0]
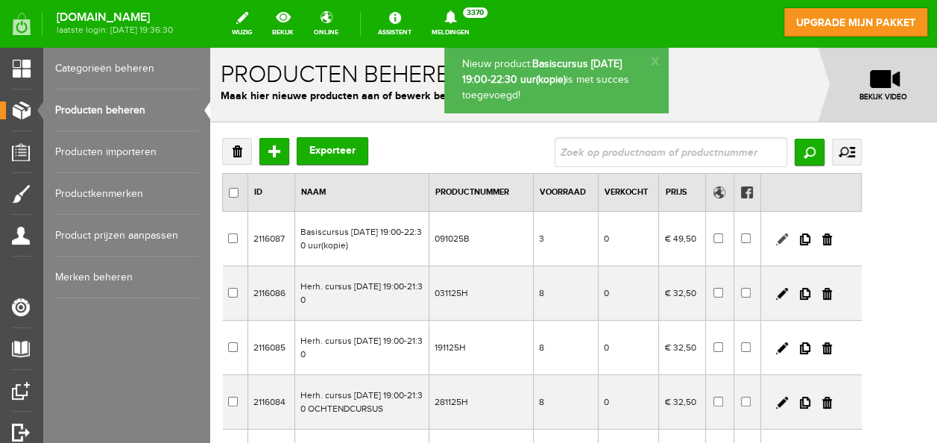
click at [788, 234] on link at bounding box center [782, 239] width 12 height 12
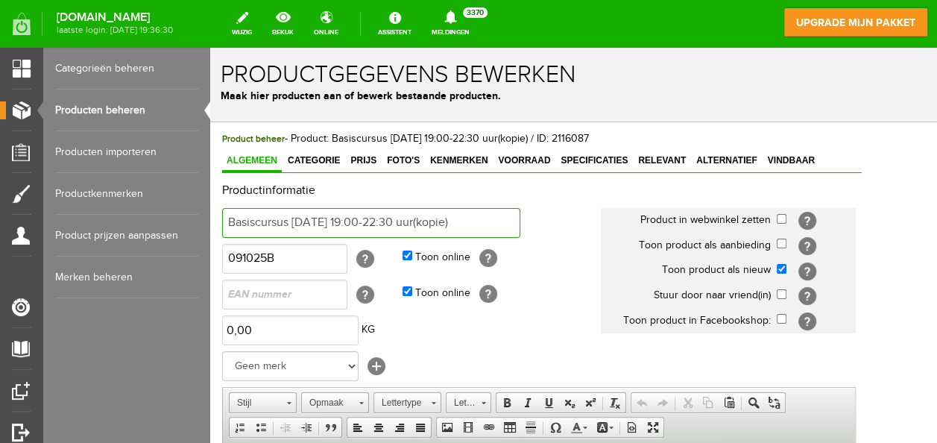
click at [471, 221] on input "Basiscursus do 9 okt 19:00-22:30 uur(kopie)" at bounding box center [371, 223] width 298 height 30
click at [335, 221] on input "Basiscursus do 9 okt 19:00-22:30 uur" at bounding box center [371, 223] width 298 height 30
type input "Basiscursus wo 12 nov 19:00-22:30 uur"
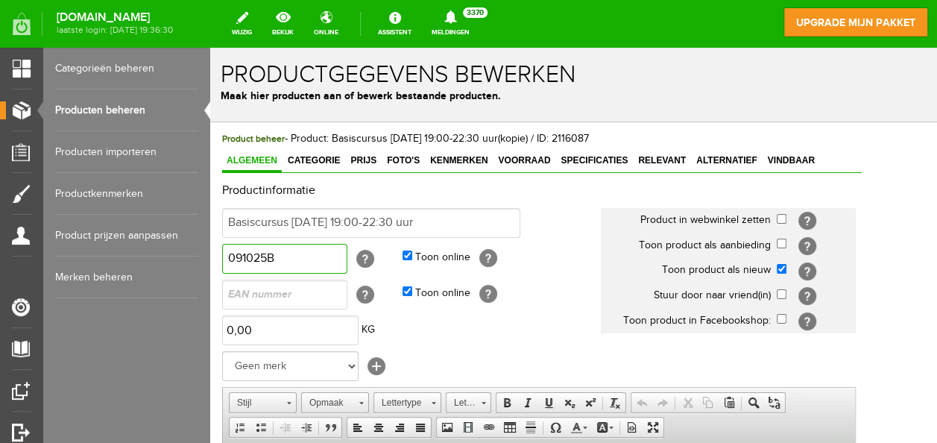
drag, startPoint x: 253, startPoint y: 258, endPoint x: 203, endPoint y: 261, distance: 50.0
click at [210, 261] on html "x Productgegevens bewerken Maak hier producten aan of bewerk bestaande producte…" at bounding box center [573, 245] width 727 height 395
type input "121125B"
click at [823, 262] on td "[?]" at bounding box center [815, 270] width 79 height 25
click at [786, 265] on input "checkbox" at bounding box center [781, 269] width 10 height 10
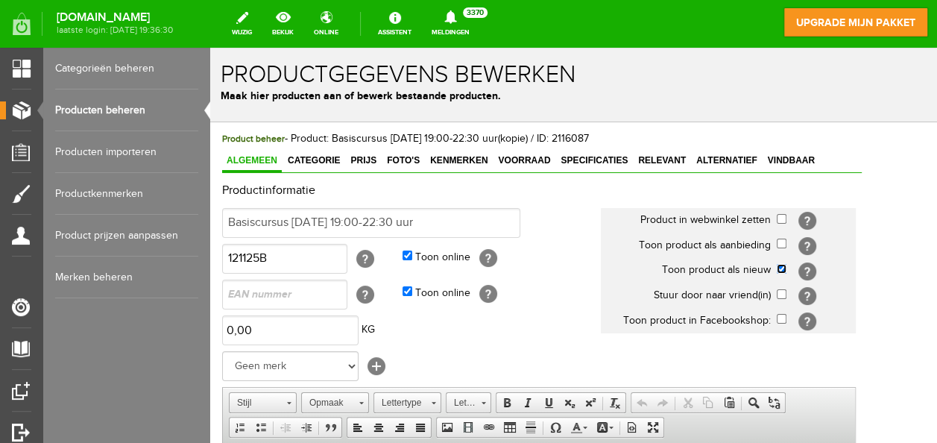
checkbox input "false"
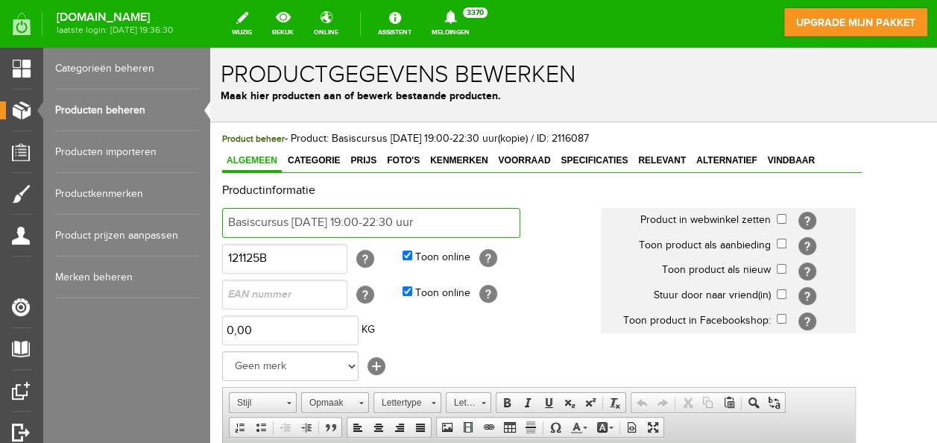
click at [385, 218] on input "Basiscursus wo 12 nov 19:00-22:30 uur" at bounding box center [371, 223] width 298 height 30
click at [353, 223] on input "Basiscursus wo 12 nov 19:00-12:30 uur" at bounding box center [371, 223] width 298 height 30
click at [460, 222] on input "Basiscursus wo 12 nov 09:00-12:30 uur" at bounding box center [371, 223] width 298 height 30
type input "Basiscursus wo 12 nov 09:00-12:30 uur OCHTENDCURSUS"
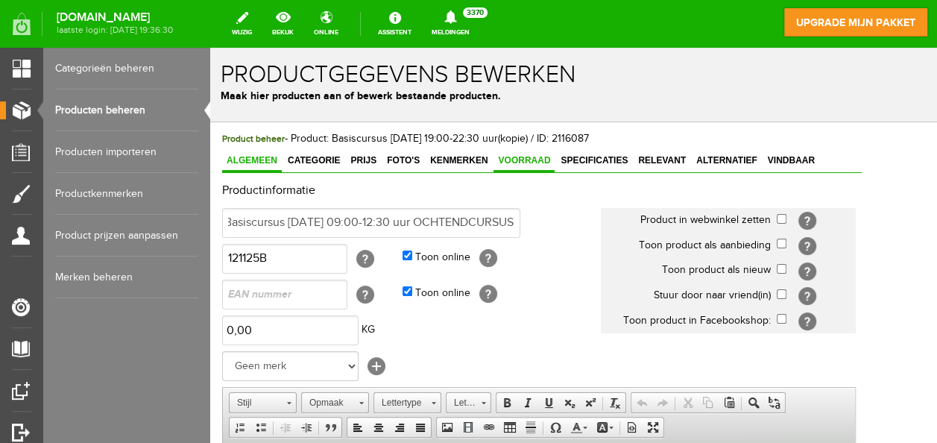
click at [538, 156] on span "Voorraad" at bounding box center [523, 160] width 61 height 10
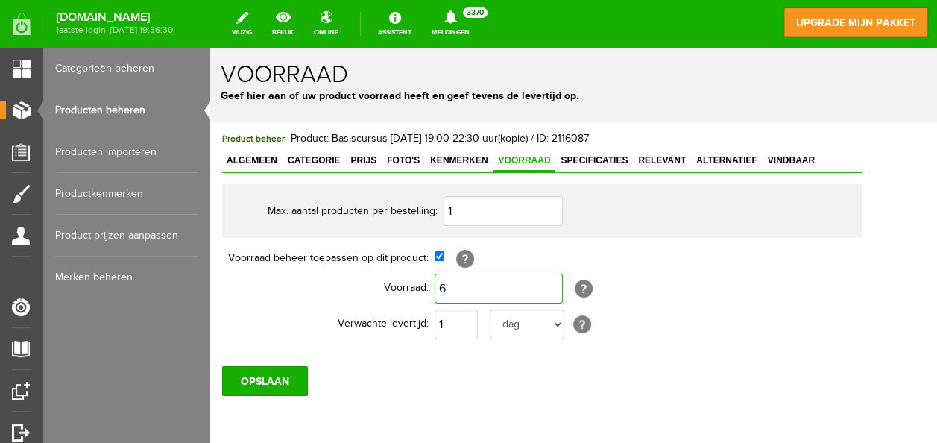
type input "6"
click at [277, 361] on div "OPSLAAN" at bounding box center [541, 375] width 639 height 42
click at [279, 368] on input "OPSLAAN" at bounding box center [265, 381] width 86 height 30
click at [254, 156] on span "Algemeen" at bounding box center [252, 160] width 60 height 10
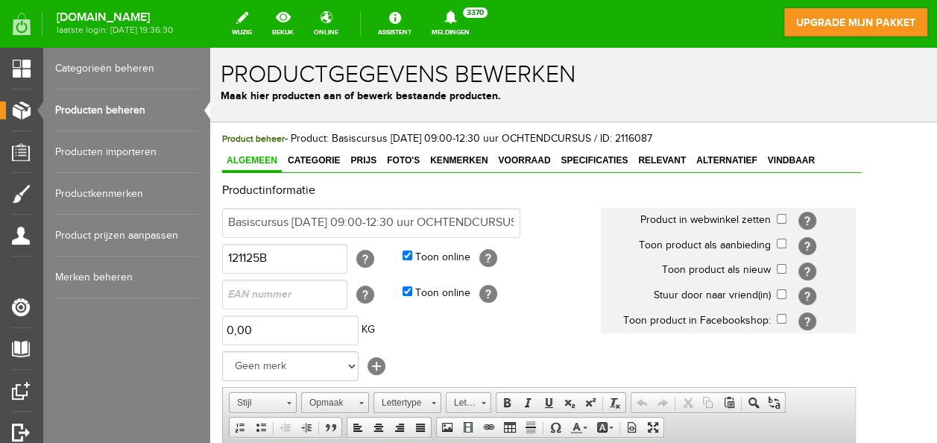
click at [130, 104] on link "Producten beheren" at bounding box center [126, 110] width 143 height 42
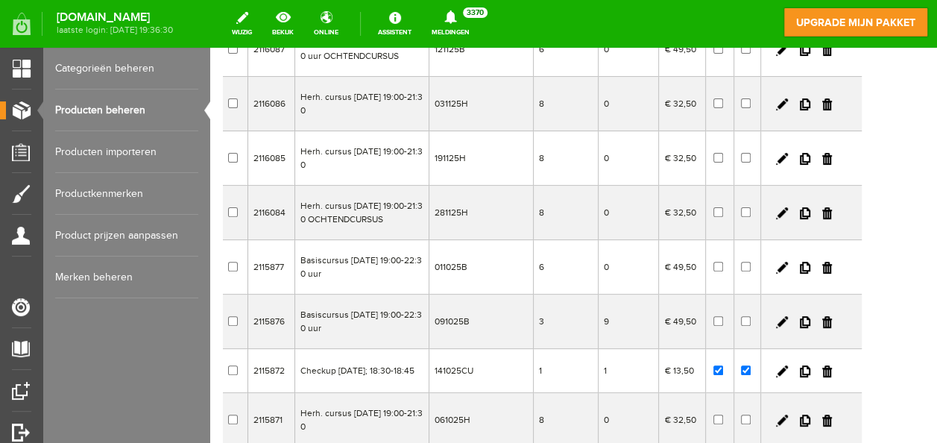
scroll to position [224, 0]
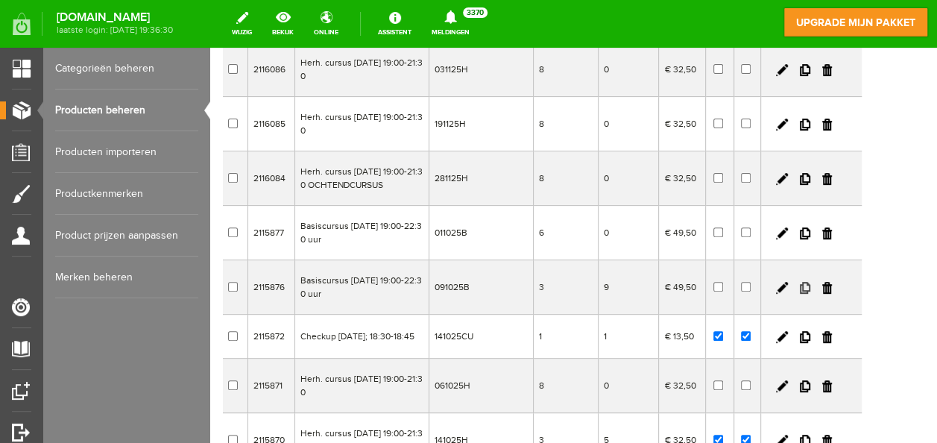
click at [810, 282] on link at bounding box center [805, 288] width 10 height 12
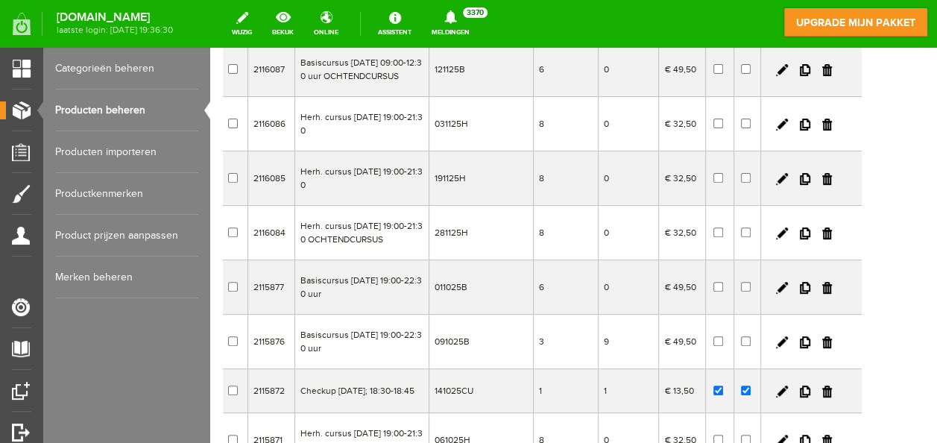
scroll to position [0, 0]
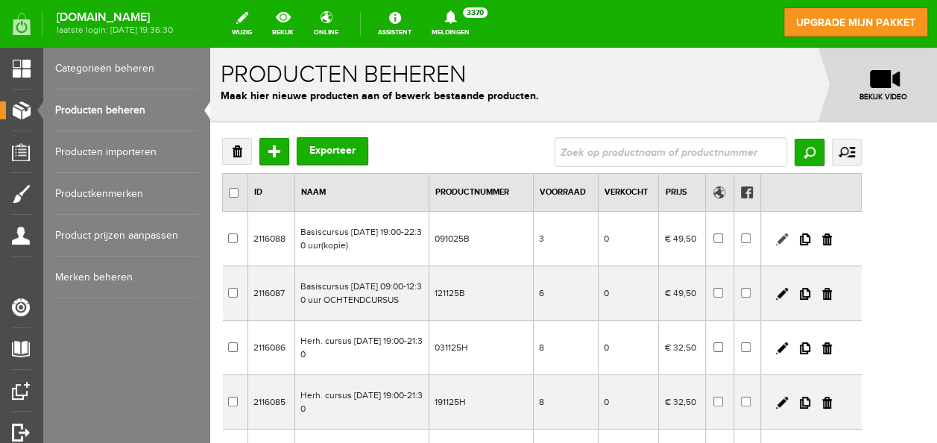
click at [788, 238] on link at bounding box center [782, 239] width 12 height 12
checkbox input "true"
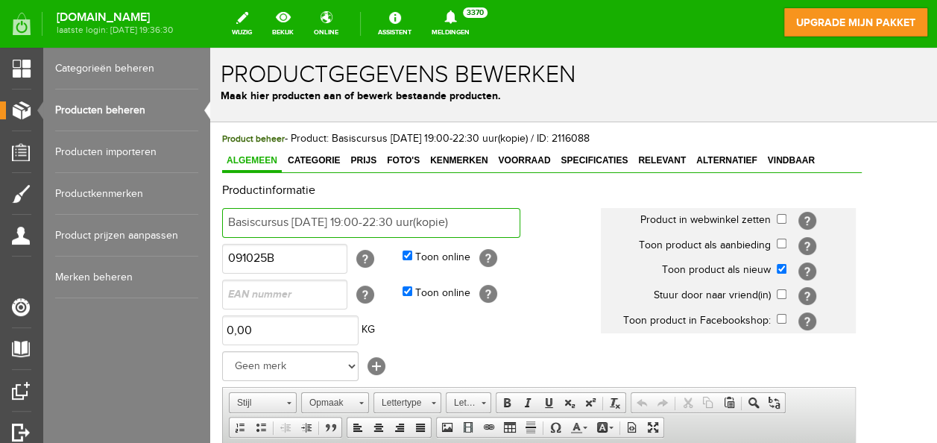
click at [468, 221] on input "Basiscursus do 9 okt 19:00-22:30 uur(kopie)" at bounding box center [371, 223] width 298 height 30
click at [337, 221] on input "Basiscursus do 9 okt 19:00-22:30 uur" at bounding box center [371, 223] width 298 height 30
type input "Basiscursus do 6 nov 19:00-22:30 uur"
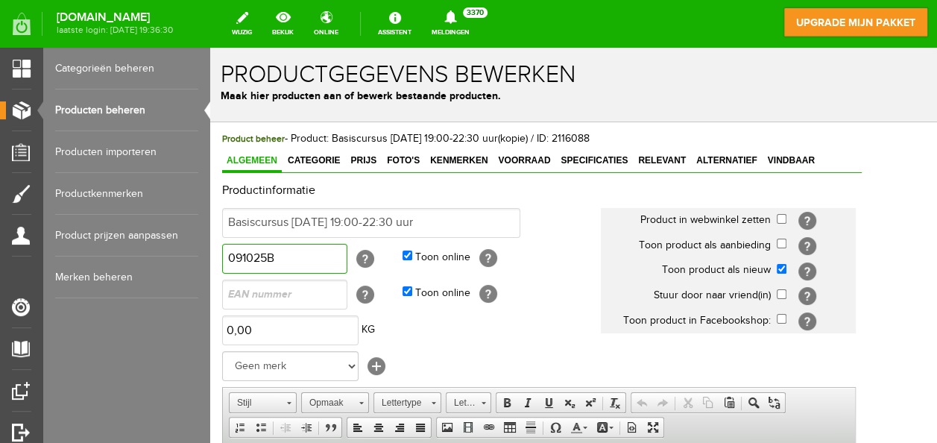
click at [253, 257] on input "091025B" at bounding box center [284, 259] width 125 height 30
type input "061125B"
drag, startPoint x: 822, startPoint y: 267, endPoint x: 812, endPoint y: 259, distance: 12.2
click at [786, 266] on input "checkbox" at bounding box center [781, 269] width 10 height 10
checkbox input "false"
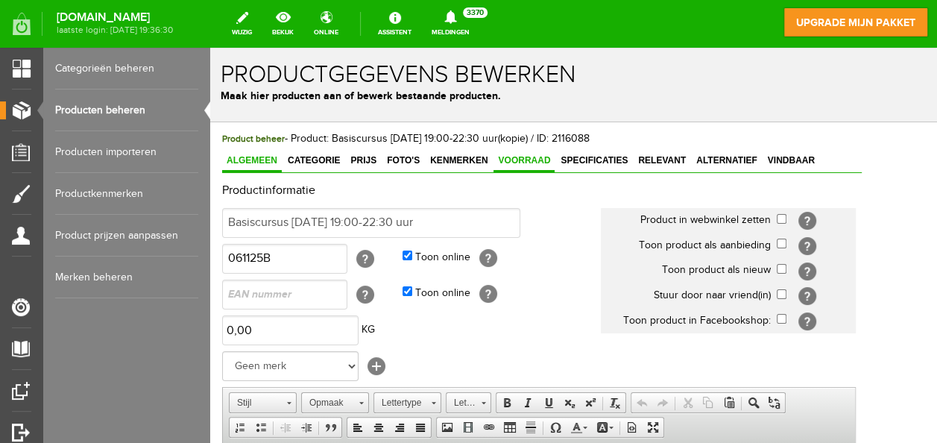
click at [522, 155] on span "Voorraad" at bounding box center [523, 160] width 61 height 10
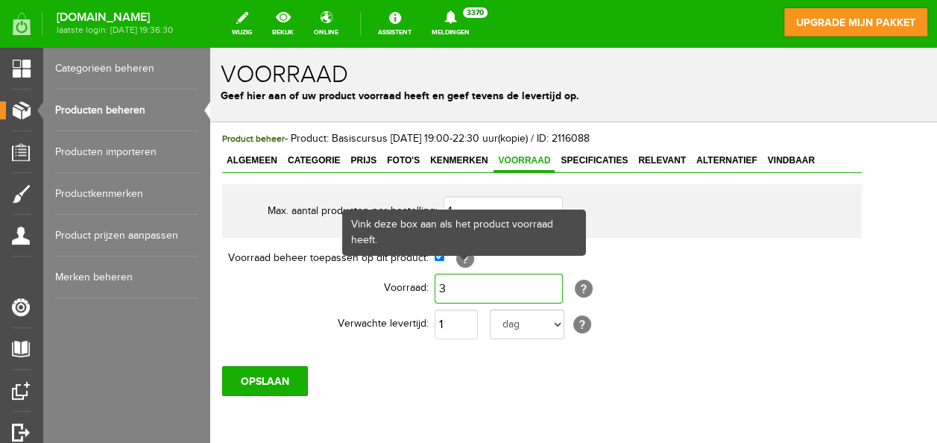
click at [466, 287] on input "3" at bounding box center [498, 288] width 128 height 30
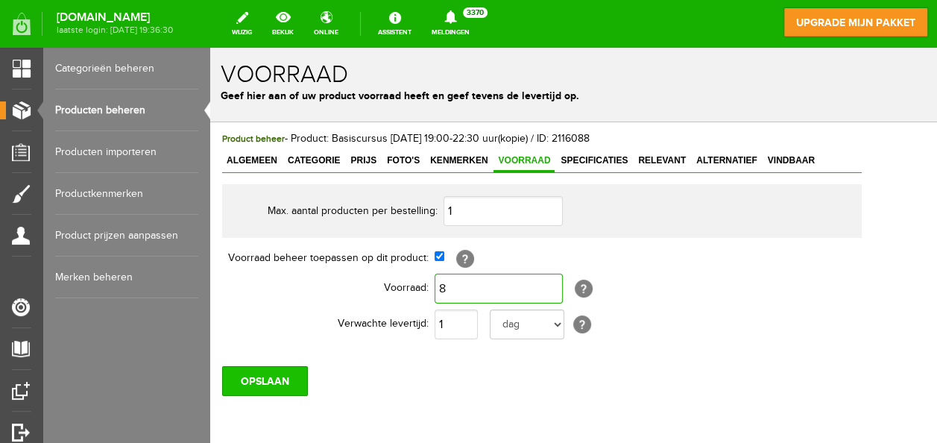
type input "8"
click at [290, 380] on input "OPSLAAN" at bounding box center [265, 381] width 86 height 30
click at [100, 105] on link "Producten beheren" at bounding box center [126, 110] width 143 height 42
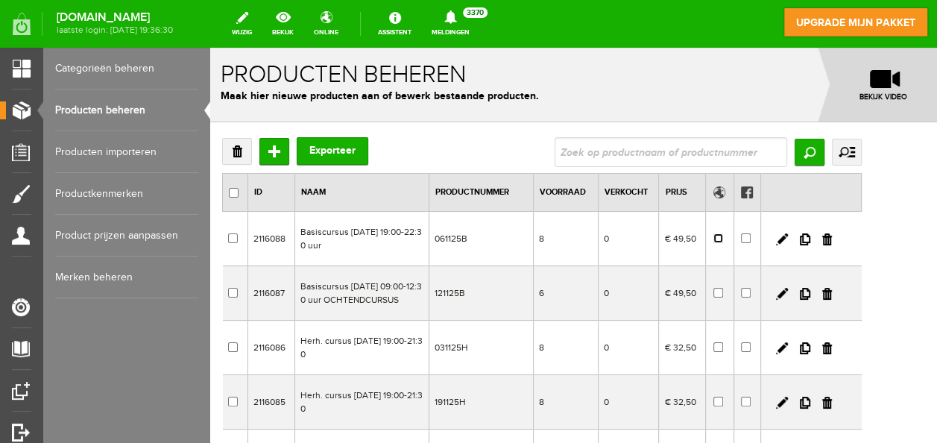
click at [723, 238] on input "checkbox" at bounding box center [718, 238] width 10 height 10
checkbox input "true"
click at [750, 238] on input "checkbox" at bounding box center [746, 238] width 10 height 10
checkbox input "true"
click at [733, 233] on td at bounding box center [719, 239] width 28 height 54
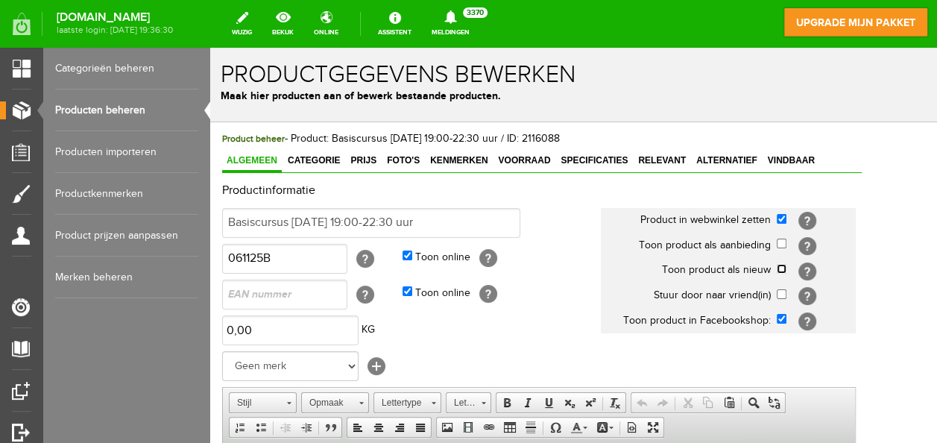
click at [786, 270] on input "checkbox" at bounding box center [781, 269] width 10 height 10
checkbox input "true"
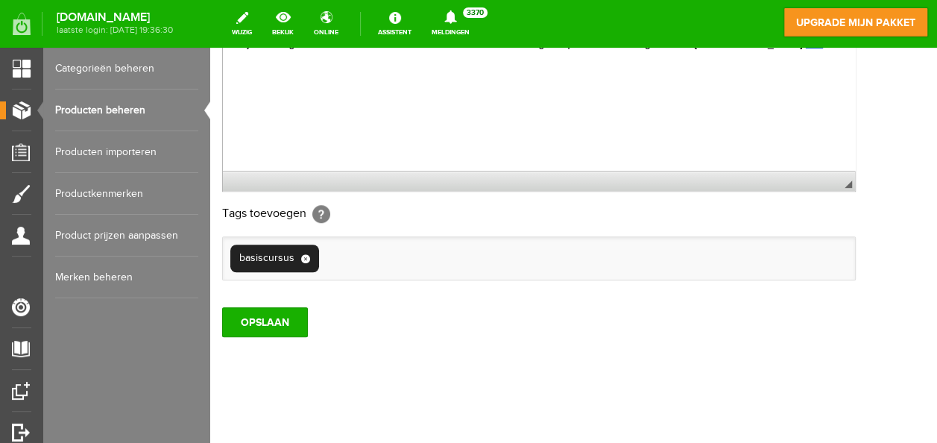
scroll to position [528, 0]
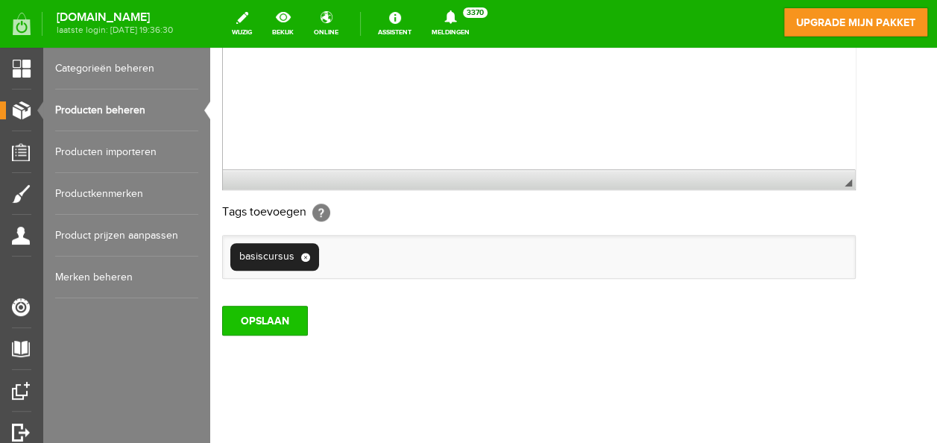
click at [278, 311] on input "OPSLAAN" at bounding box center [265, 321] width 86 height 30
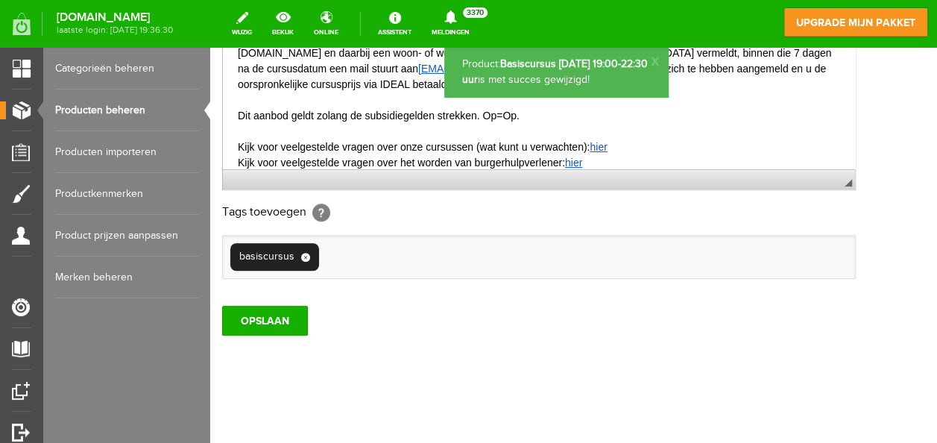
scroll to position [0, 0]
click at [134, 104] on link "Producten beheren" at bounding box center [126, 110] width 143 height 42
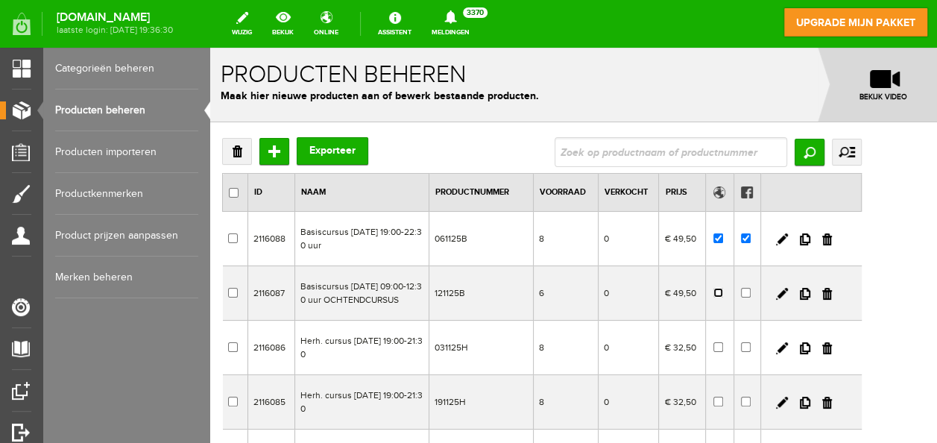
click at [723, 293] on input "checkbox" at bounding box center [718, 293] width 10 height 10
checkbox input "true"
click at [750, 291] on input "checkbox" at bounding box center [746, 293] width 10 height 10
checkbox input "true"
click at [723, 288] on input "checkbox" at bounding box center [718, 293] width 10 height 10
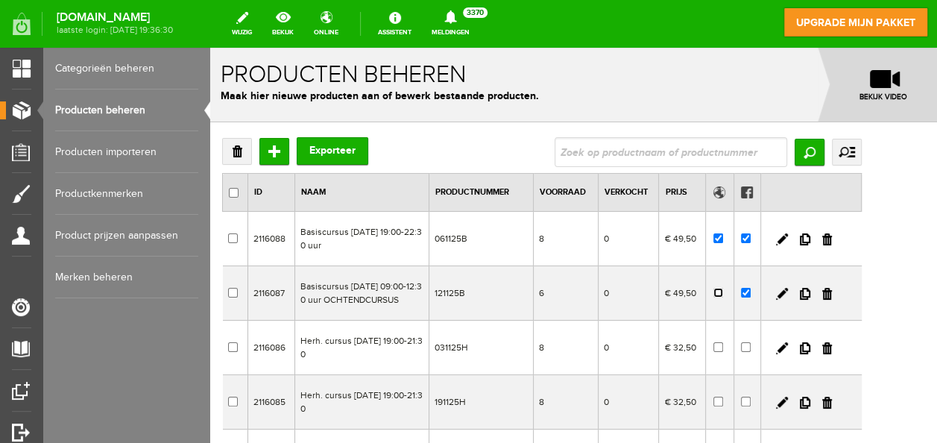
checkbox input "true"
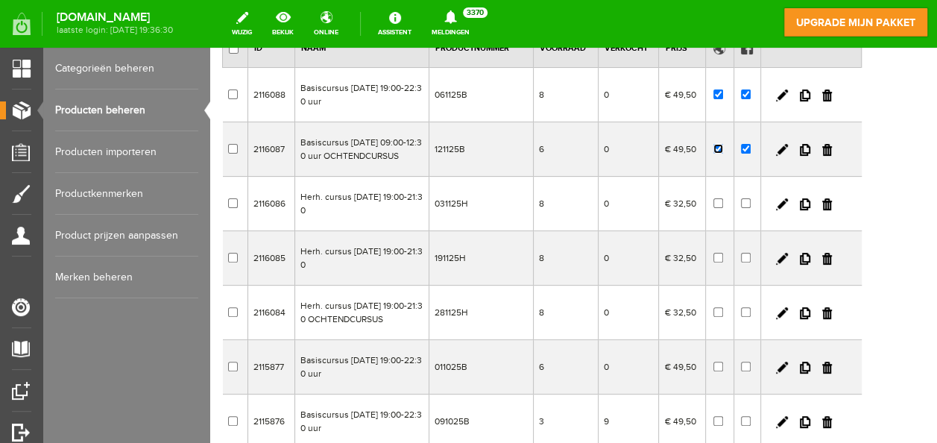
scroll to position [149, 0]
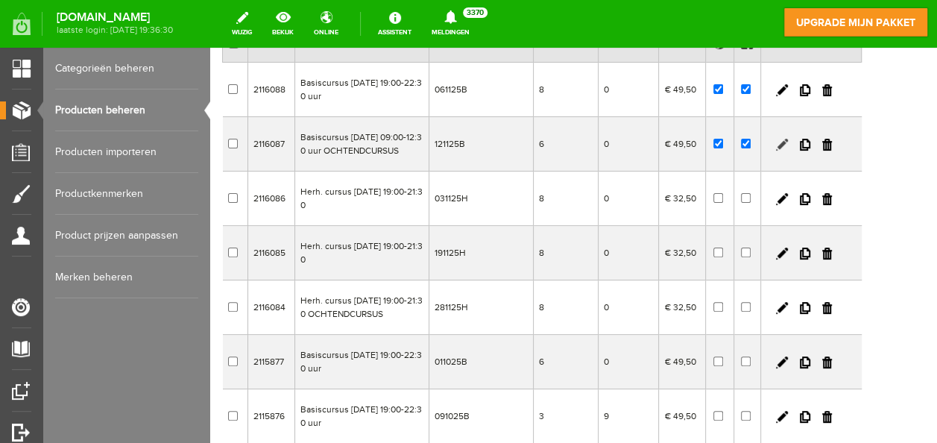
click at [788, 139] on link at bounding box center [782, 145] width 12 height 12
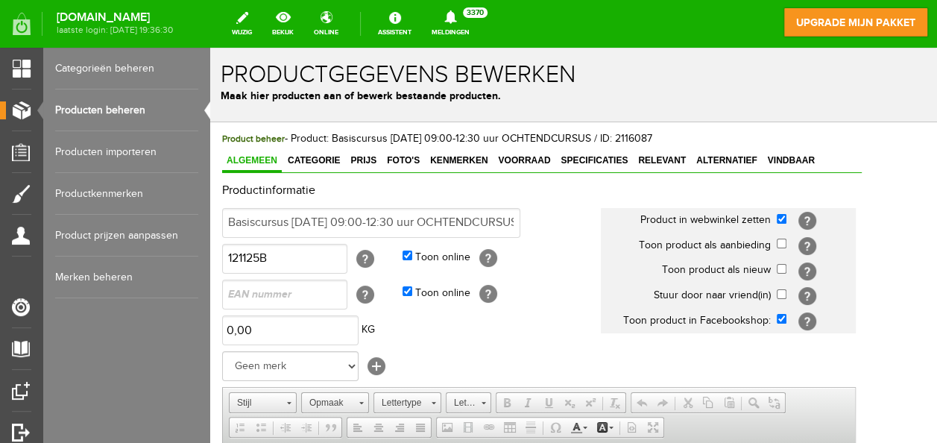
scroll to position [0, 0]
drag, startPoint x: 821, startPoint y: 268, endPoint x: 731, endPoint y: 259, distance: 90.6
click at [786, 268] on input "checkbox" at bounding box center [781, 269] width 10 height 10
checkbox input "true"
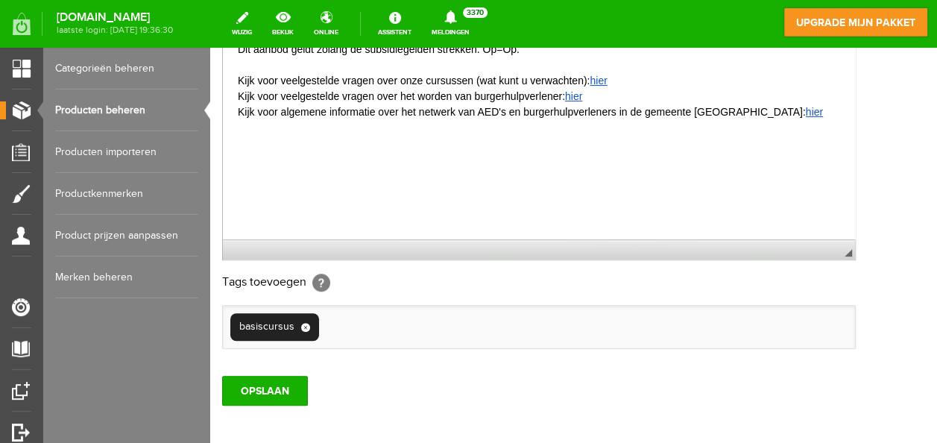
scroll to position [528, 0]
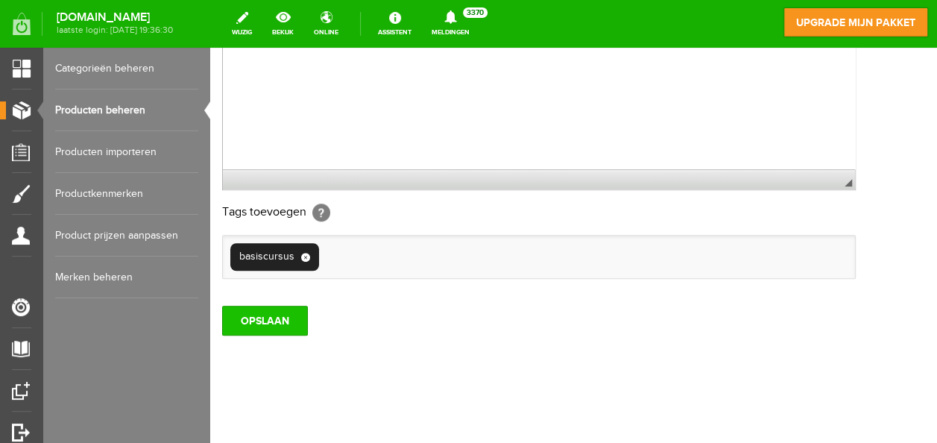
click at [278, 323] on input "OPSLAAN" at bounding box center [265, 321] width 86 height 30
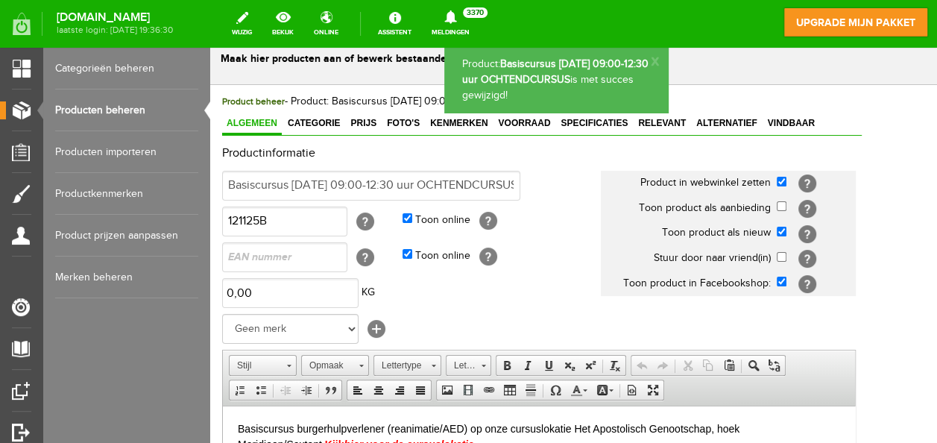
scroll to position [6, 0]
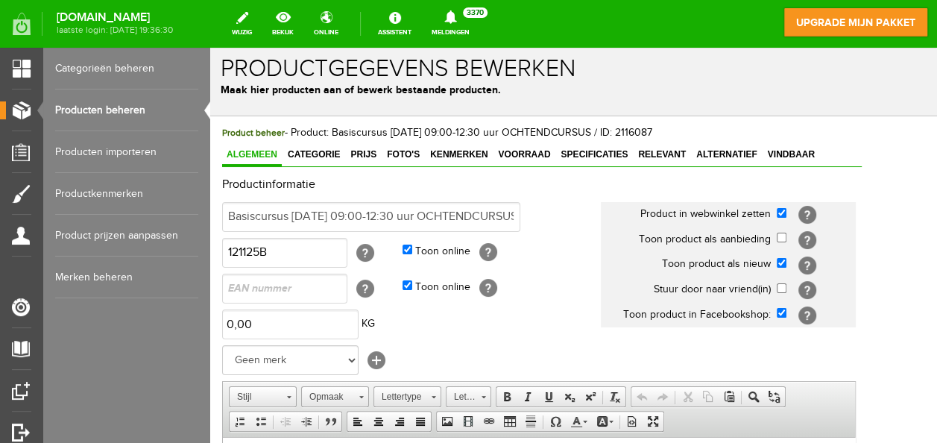
click at [92, 107] on link "Producten beheren" at bounding box center [126, 110] width 143 height 42
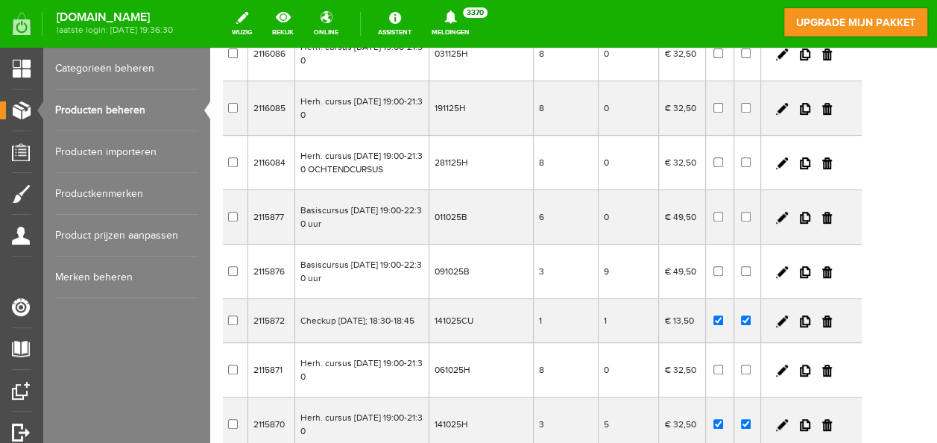
scroll to position [373, 0]
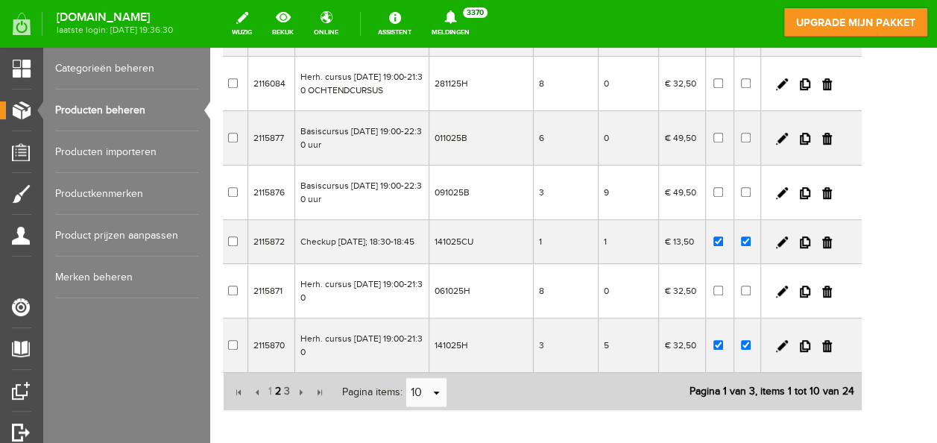
click at [277, 395] on span "2" at bounding box center [277, 391] width 9 height 30
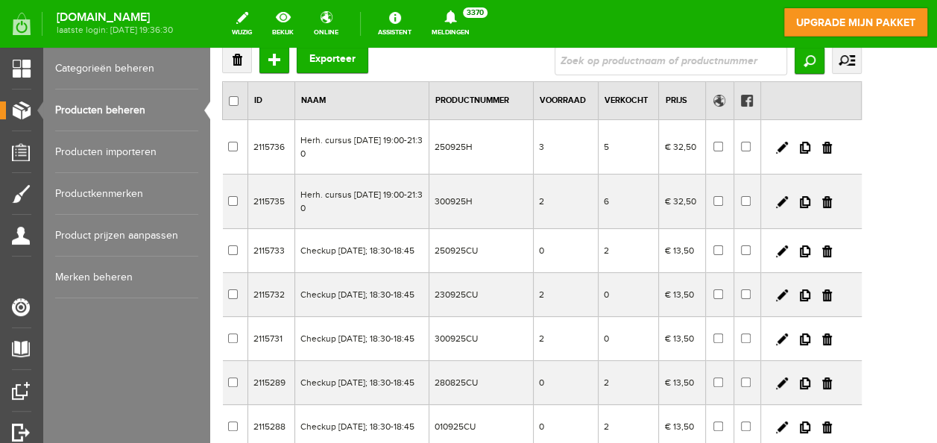
scroll to position [75, 0]
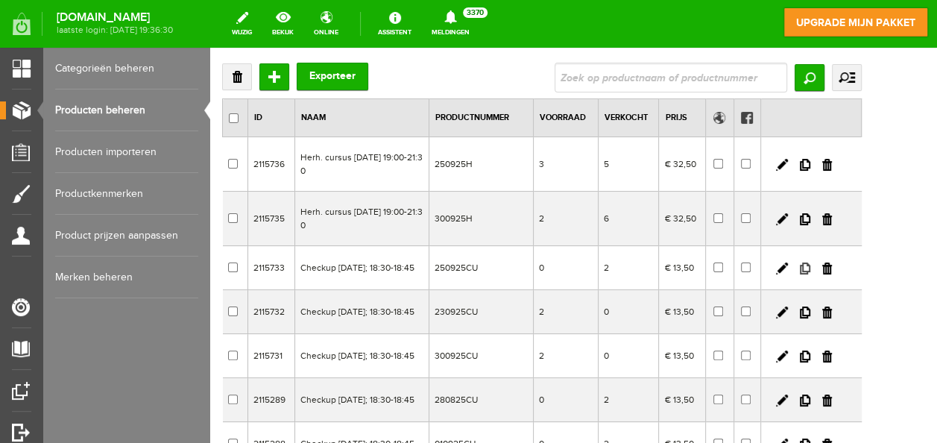
click at [810, 268] on link at bounding box center [805, 268] width 10 height 12
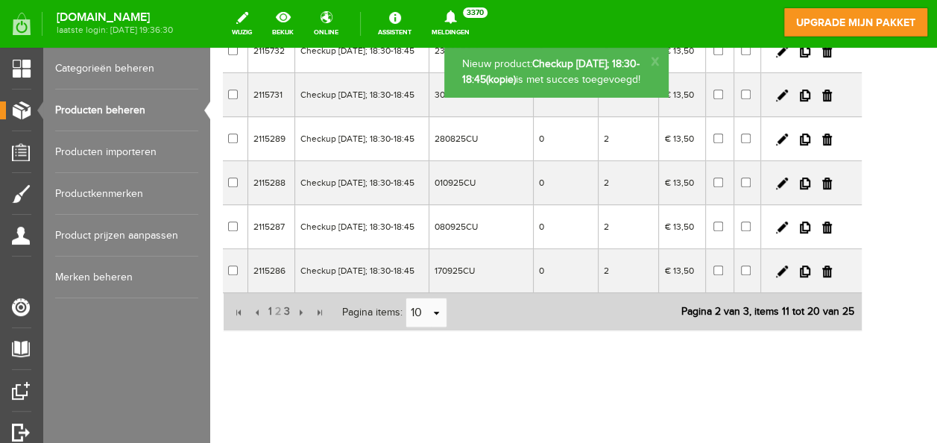
scroll to position [459, 0]
click at [267, 310] on span "1" at bounding box center [270, 312] width 7 height 30
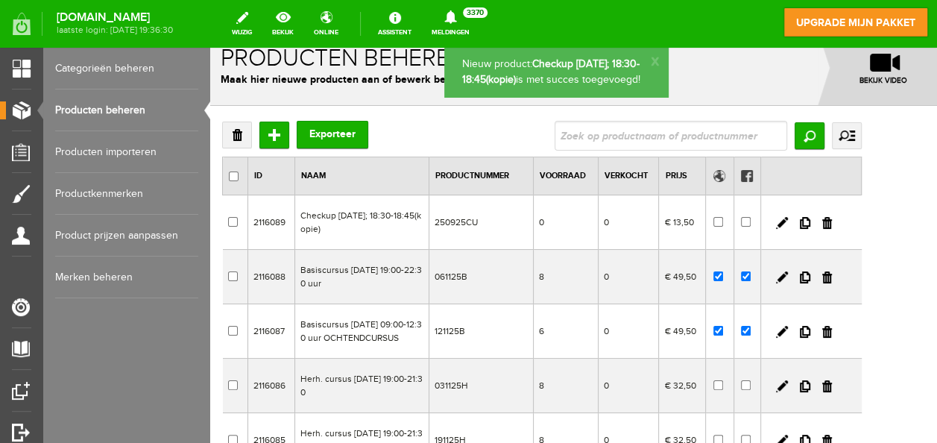
scroll to position [12, 0]
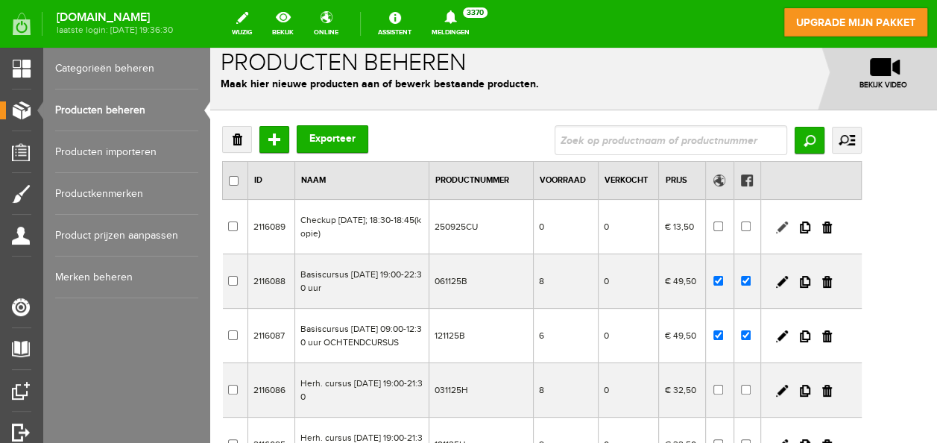
click at [788, 222] on link at bounding box center [782, 227] width 12 height 12
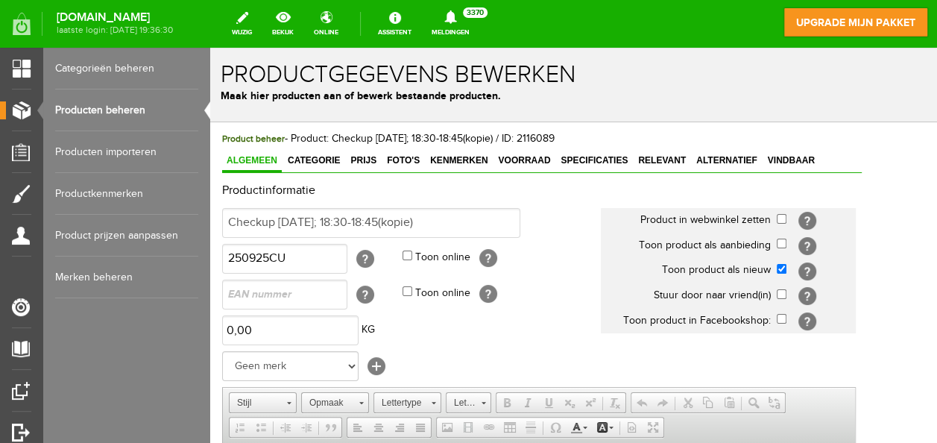
scroll to position [0, 0]
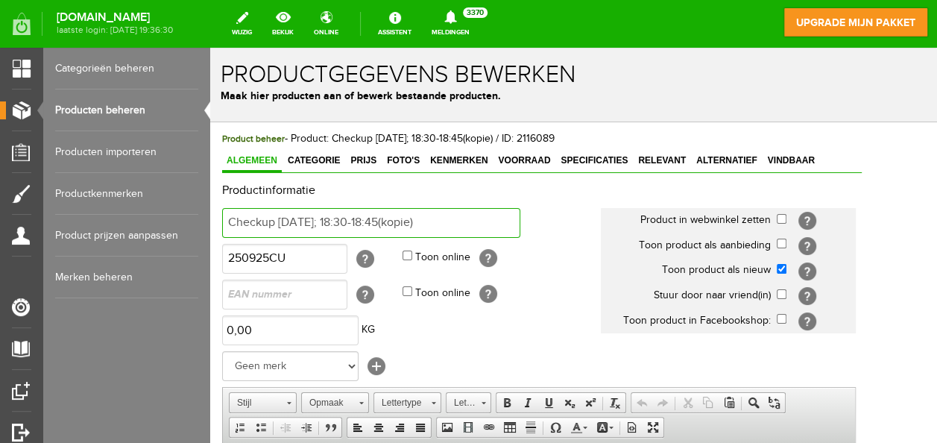
drag, startPoint x: 426, startPoint y: 219, endPoint x: 601, endPoint y: 222, distance: 174.4
click at [597, 222] on td "Checkup do 25 sep 2025; 18:30-18:45(kopie)" at bounding box center [411, 223] width 379 height 36
click at [329, 219] on input "Checkup do 25 sep 2025; 18:30-18:45" at bounding box center [371, 223] width 298 height 30
type input "Checkup wo 19 nov 2025; 18:30-18:45"
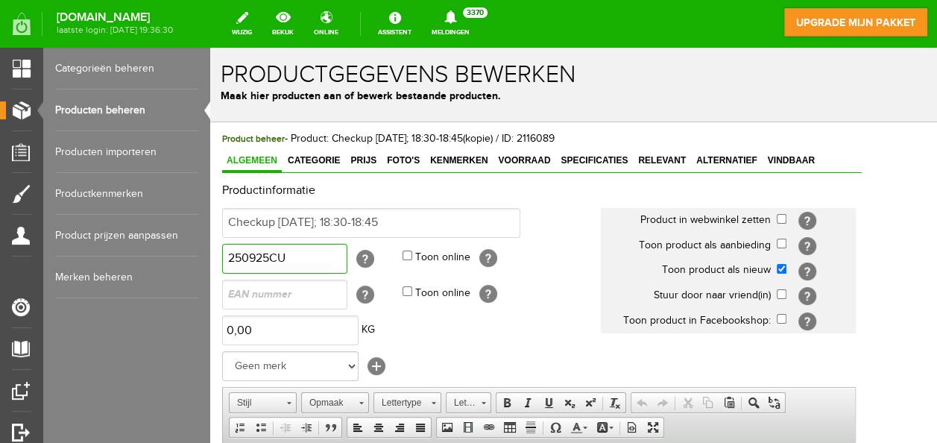
drag, startPoint x: 258, startPoint y: 252, endPoint x: 181, endPoint y: 255, distance: 76.8
click at [210, 255] on html "x Productgegevens bewerken Maak hier producten aan of bewerk bestaande producte…" at bounding box center [573, 245] width 727 height 395
type input "191125CU"
drag, startPoint x: 821, startPoint y: 218, endPoint x: 823, endPoint y: 229, distance: 11.4
click at [786, 218] on input "checkbox" at bounding box center [781, 219] width 10 height 10
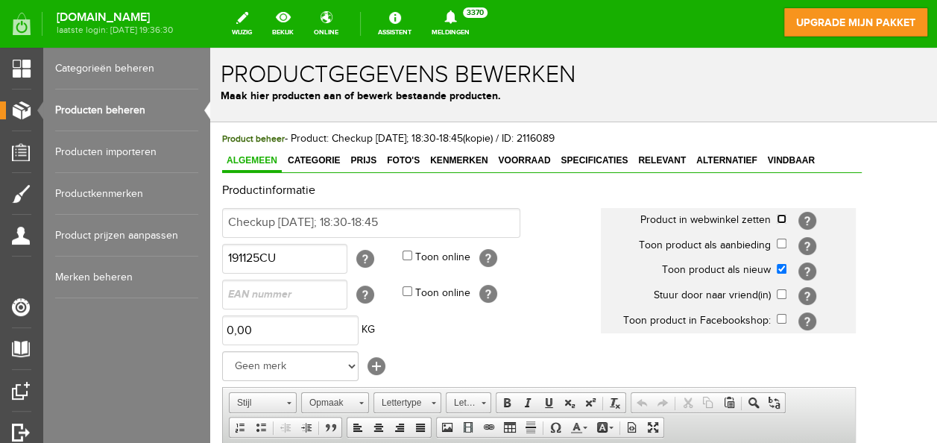
checkbox input "true"
click at [786, 317] on input "checkbox" at bounding box center [781, 319] width 10 height 10
checkbox input "true"
click at [528, 151] on link "Voorraad" at bounding box center [523, 162] width 61 height 22
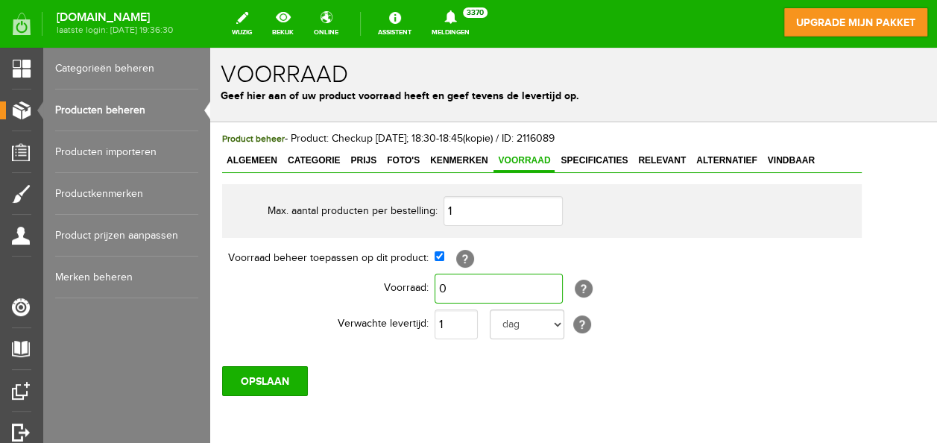
click at [471, 286] on input "0" at bounding box center [498, 288] width 128 height 30
type input "2"
click at [265, 156] on span "Algemeen" at bounding box center [252, 160] width 60 height 10
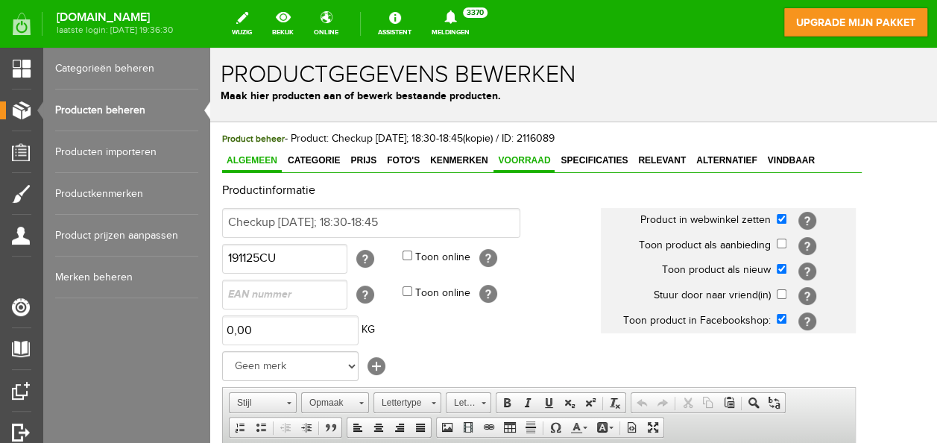
click at [525, 153] on link "Voorraad" at bounding box center [523, 162] width 61 height 22
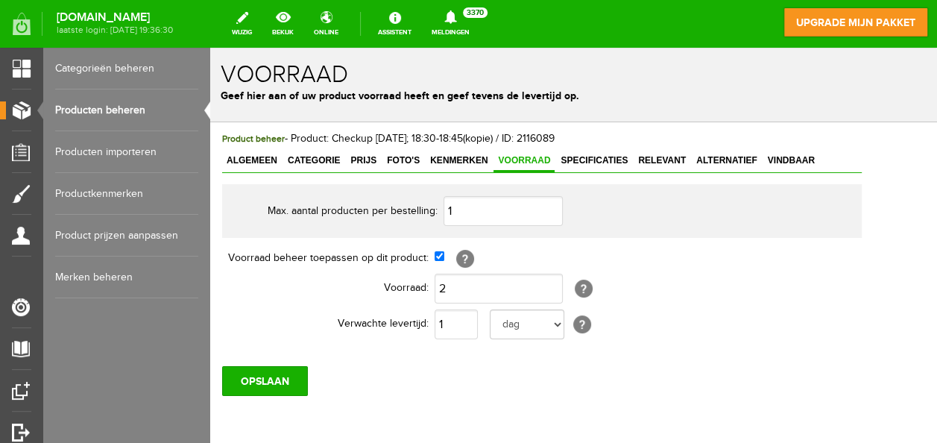
click at [283, 362] on div "OPSLAAN" at bounding box center [541, 375] width 639 height 42
click at [282, 383] on input "OPSLAAN" at bounding box center [265, 381] width 86 height 30
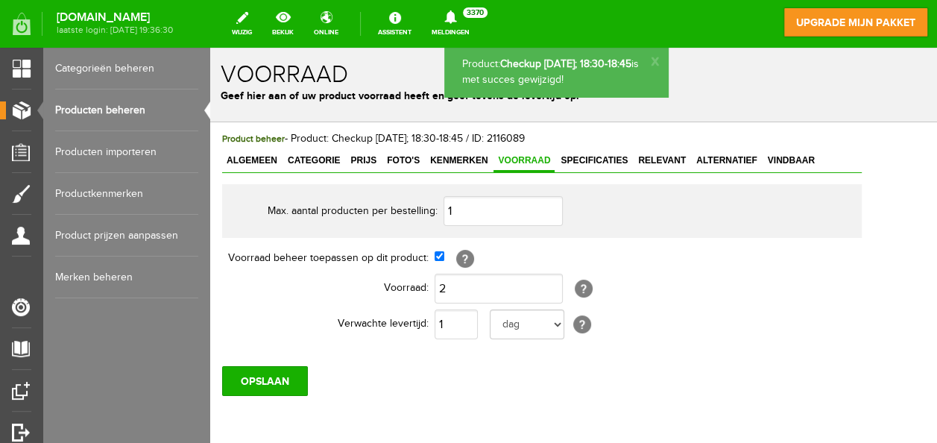
click at [133, 107] on link "Producten beheren" at bounding box center [126, 110] width 143 height 42
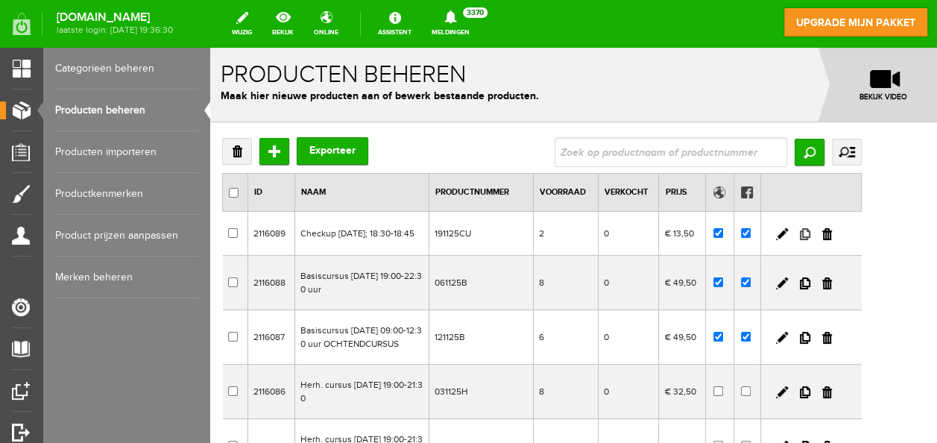
click at [810, 237] on link at bounding box center [805, 234] width 10 height 12
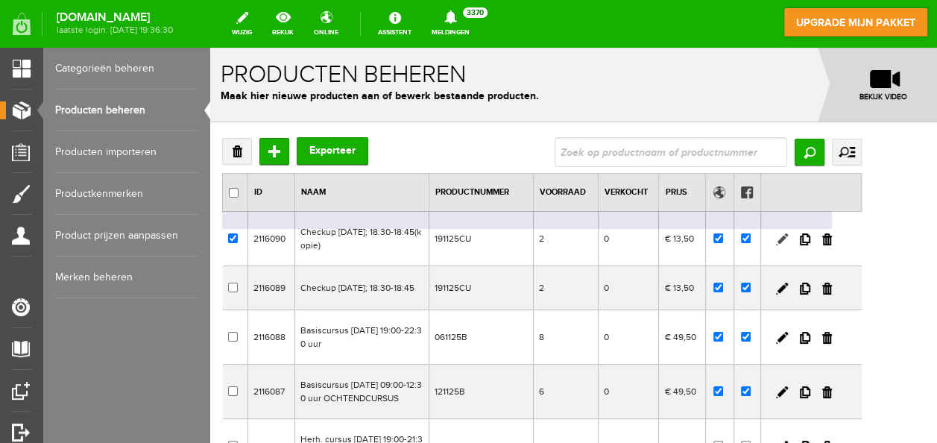
click at [788, 233] on link at bounding box center [782, 239] width 12 height 12
checkbox input "true"
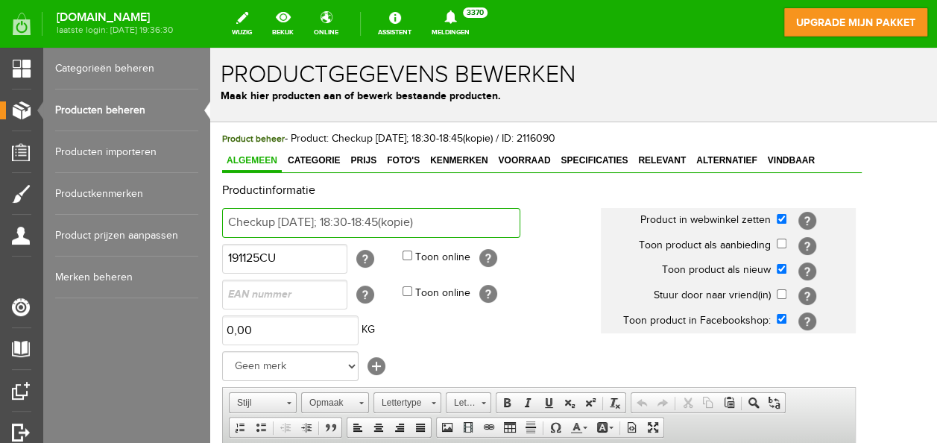
drag, startPoint x: 428, startPoint y: 215, endPoint x: 541, endPoint y: 225, distance: 113.7
click at [538, 225] on td "Checkup wo 19 nov 2025; 18:30-18:45(kopie)" at bounding box center [411, 223] width 379 height 36
click at [305, 219] on input "Checkup wo 19 nov 2025; 18:30-18:45" at bounding box center [371, 223] width 298 height 30
type input "Checkup do 6 nov 2025; 18:30-18:45"
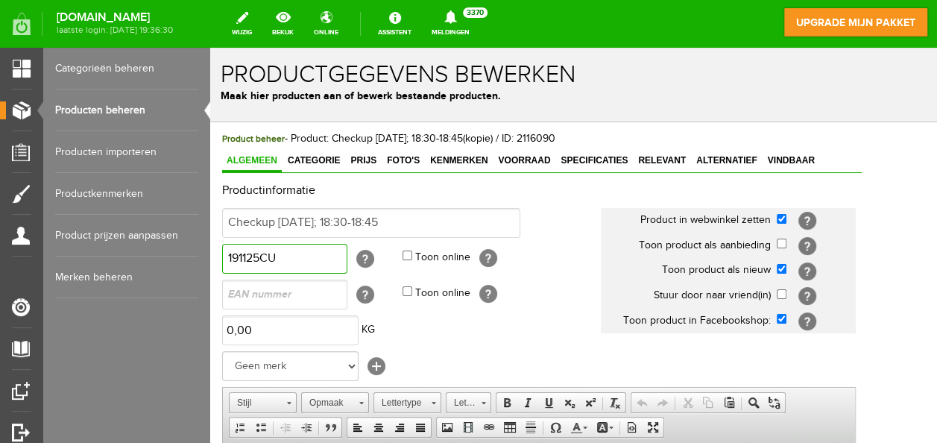
click at [238, 258] on input "191125CU" at bounding box center [284, 259] width 125 height 30
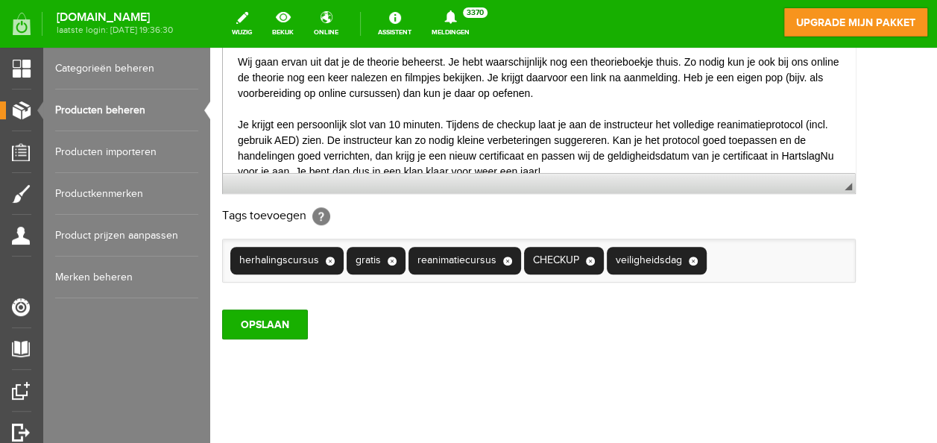
scroll to position [528, 0]
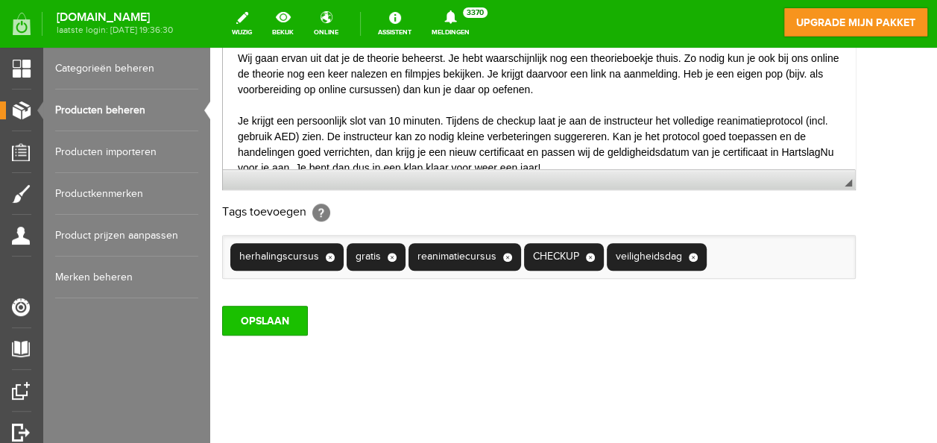
type input "061125CU"
click at [281, 313] on input "OPSLAAN" at bounding box center [265, 321] width 86 height 30
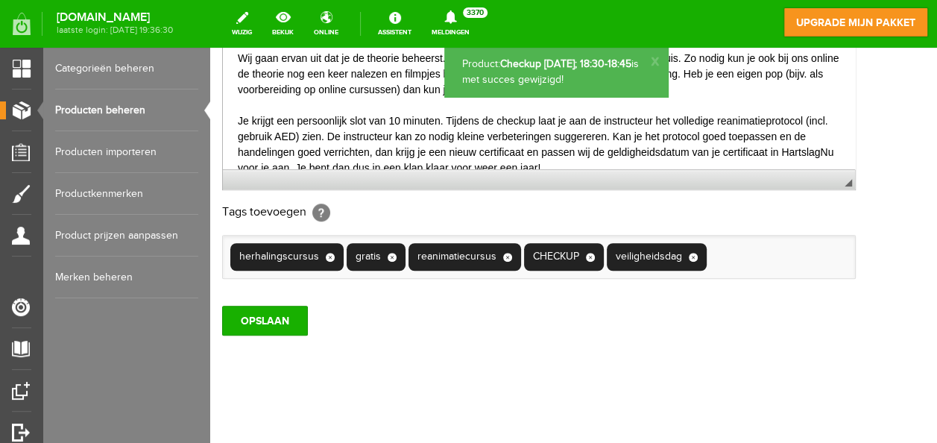
scroll to position [0, 0]
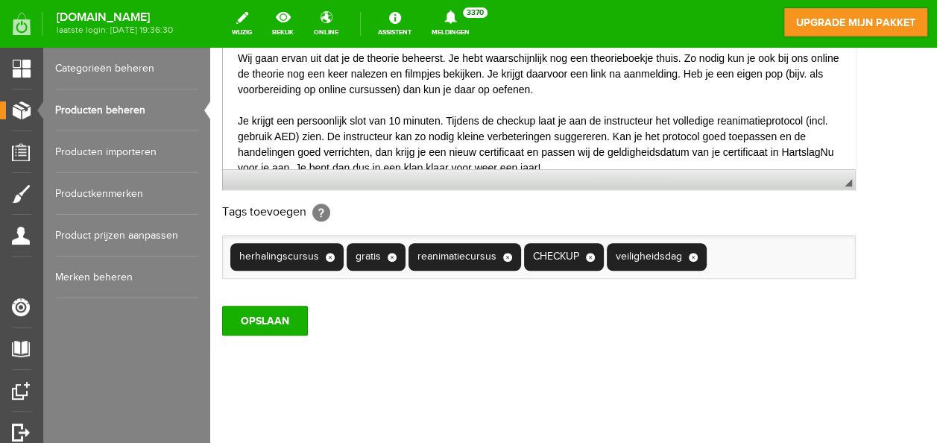
click at [130, 110] on link "Producten beheren" at bounding box center [126, 110] width 143 height 42
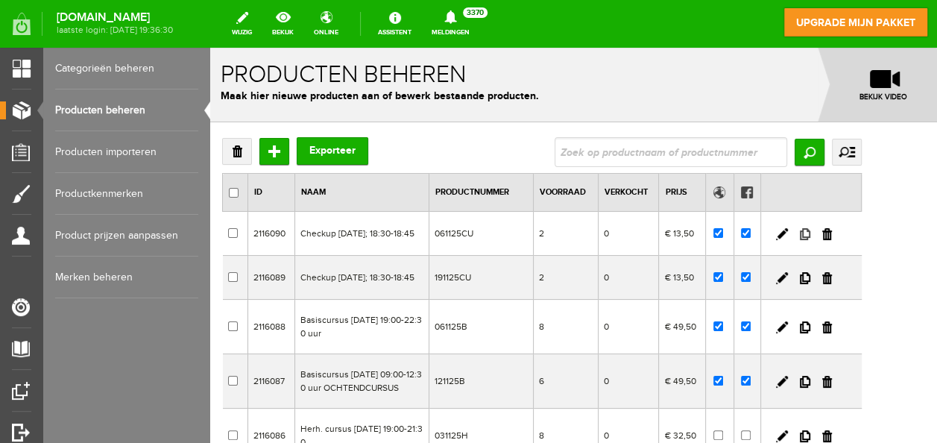
click at [810, 235] on link at bounding box center [805, 234] width 10 height 12
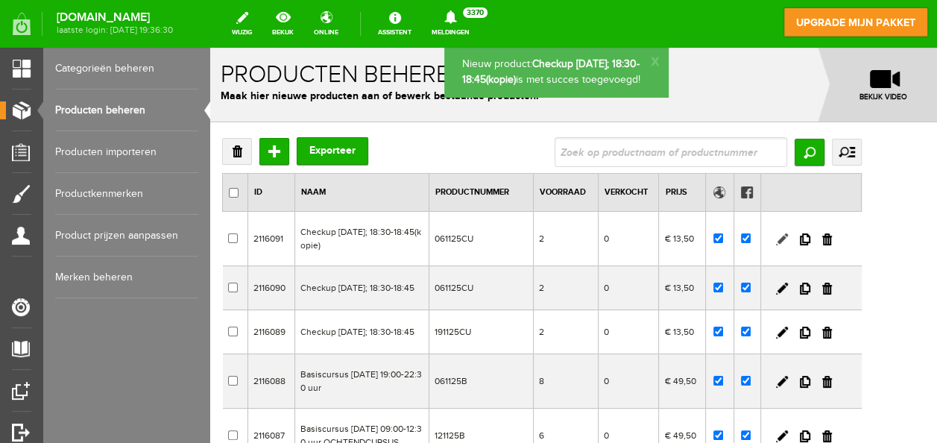
click at [788, 236] on link at bounding box center [782, 239] width 12 height 12
checkbox input "true"
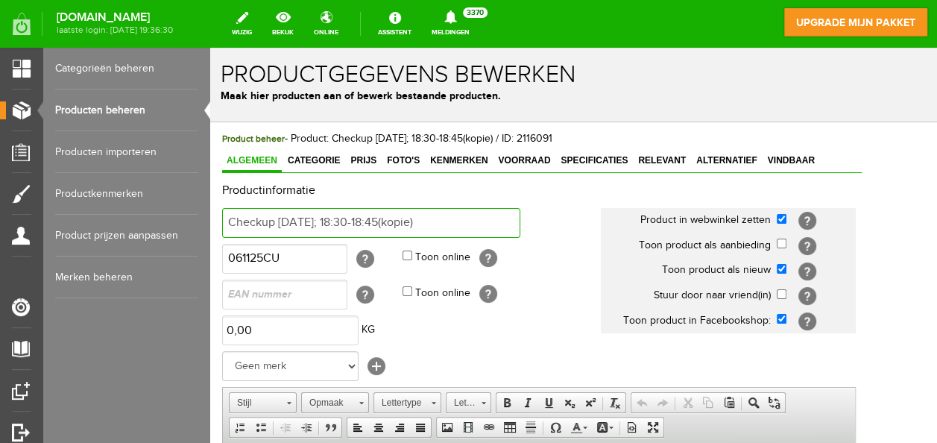
drag, startPoint x: 428, startPoint y: 221, endPoint x: 516, endPoint y: 218, distance: 87.2
click at [516, 218] on input "Checkup do 6 nov 2025; 18:30-18:45(kopie)" at bounding box center [371, 223] width 298 height 30
click at [300, 220] on input "Checkup do 6 nov 2025; 18:30-18:45" at bounding box center [371, 223] width 298 height 30
type input "Checkup ma 3 nov 2025; 18:30-18:45"
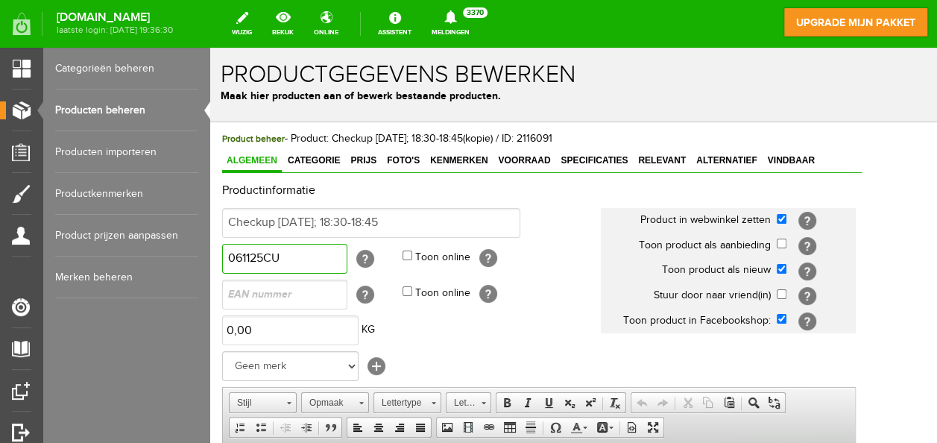
click at [241, 259] on input "061125CU" at bounding box center [284, 259] width 125 height 30
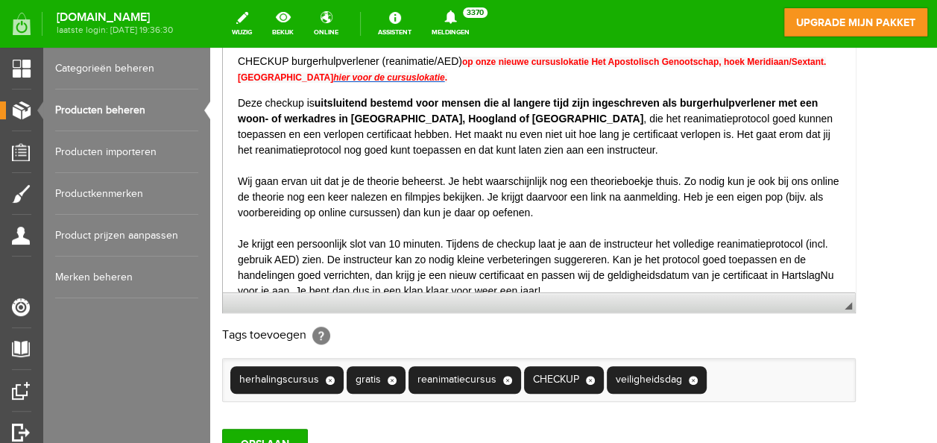
scroll to position [528, 0]
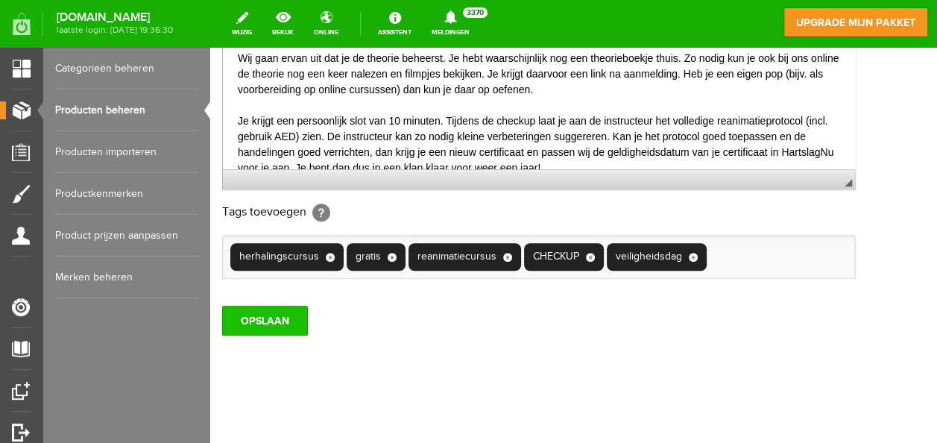
type input "031125CU"
click at [291, 317] on input "OPSLAAN" at bounding box center [265, 321] width 86 height 30
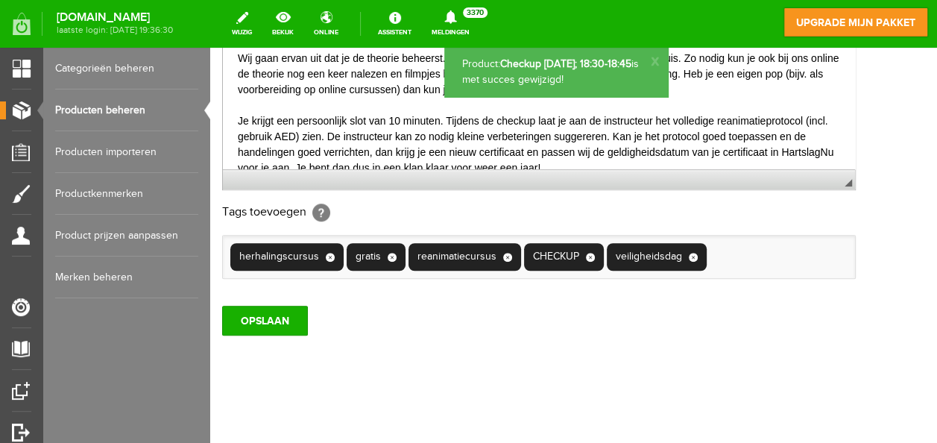
scroll to position [0, 0]
click at [303, 14] on link "bekijk" at bounding box center [282, 23] width 39 height 33
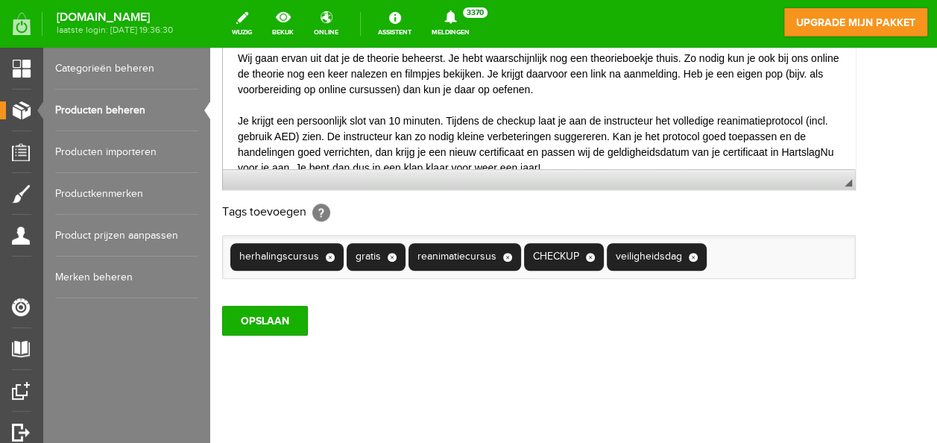
click at [104, 98] on link "Producten beheren" at bounding box center [126, 110] width 143 height 42
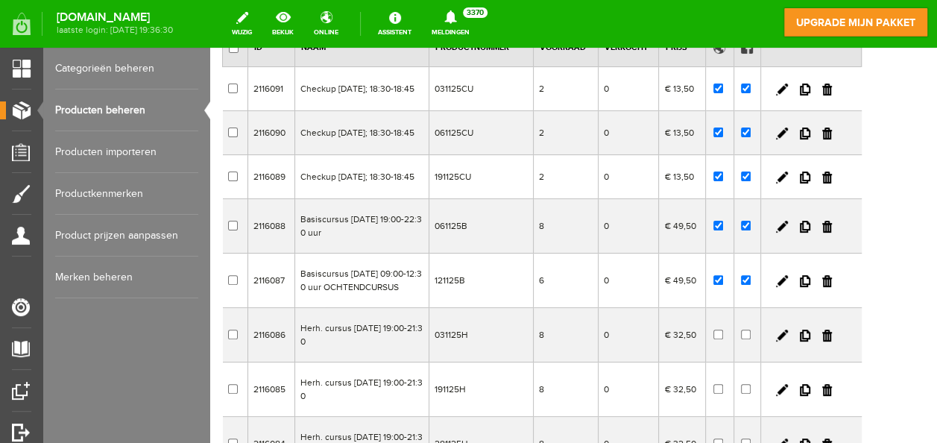
scroll to position [149, 0]
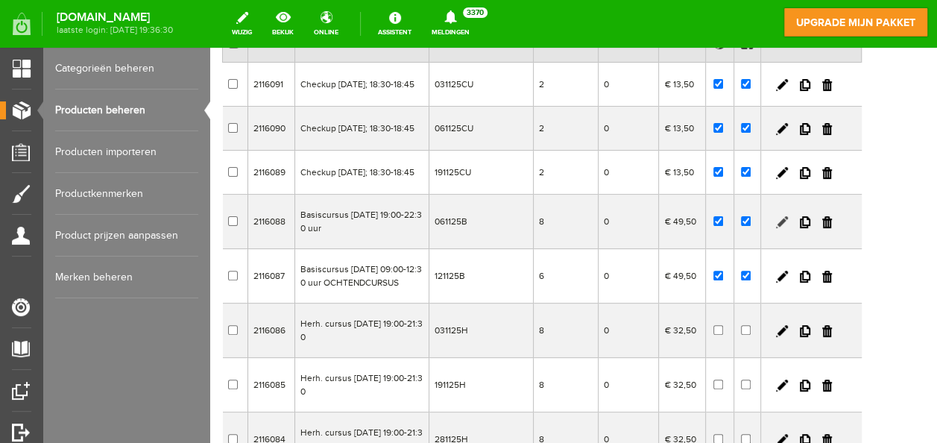
click at [788, 228] on link at bounding box center [782, 222] width 12 height 12
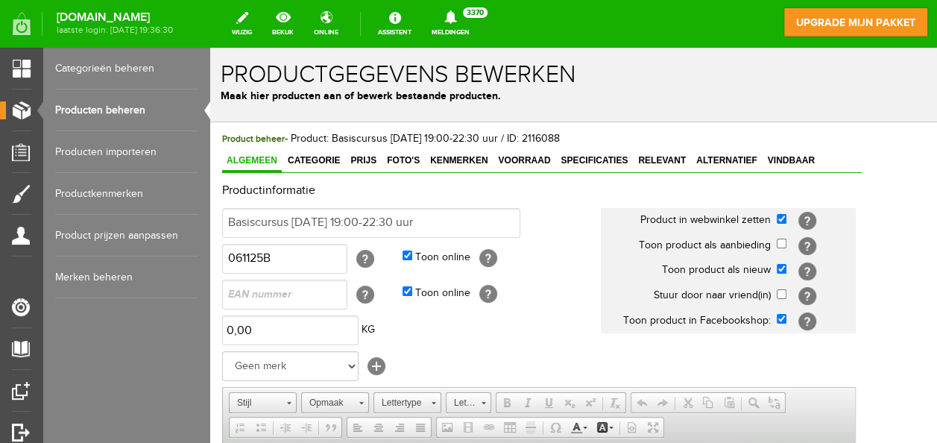
scroll to position [0, 0]
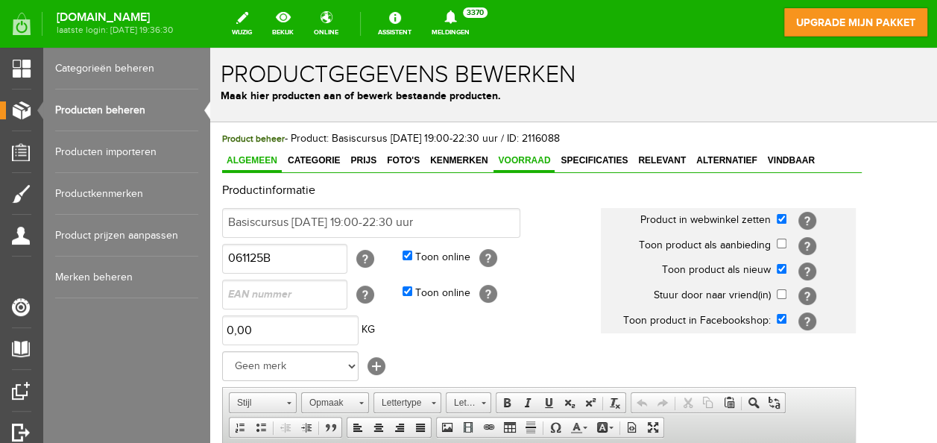
click at [520, 153] on link "Voorraad" at bounding box center [523, 162] width 61 height 22
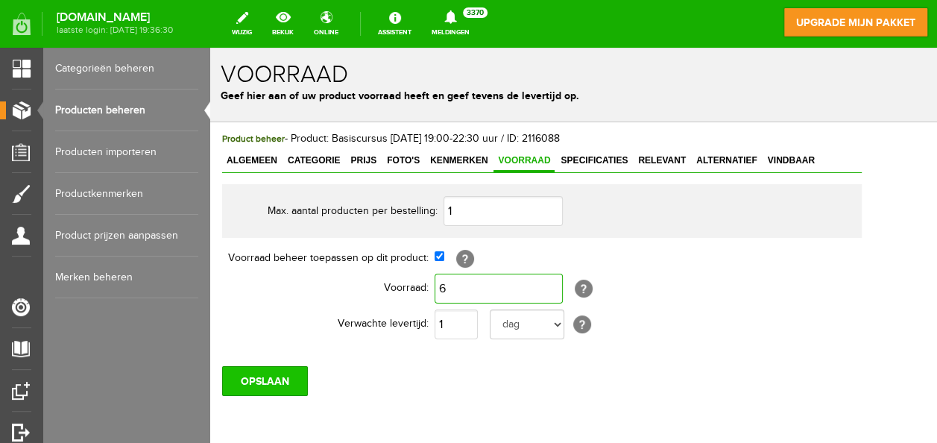
type input "6"
click at [271, 382] on input "OPSLAAN" at bounding box center [265, 381] width 86 height 30
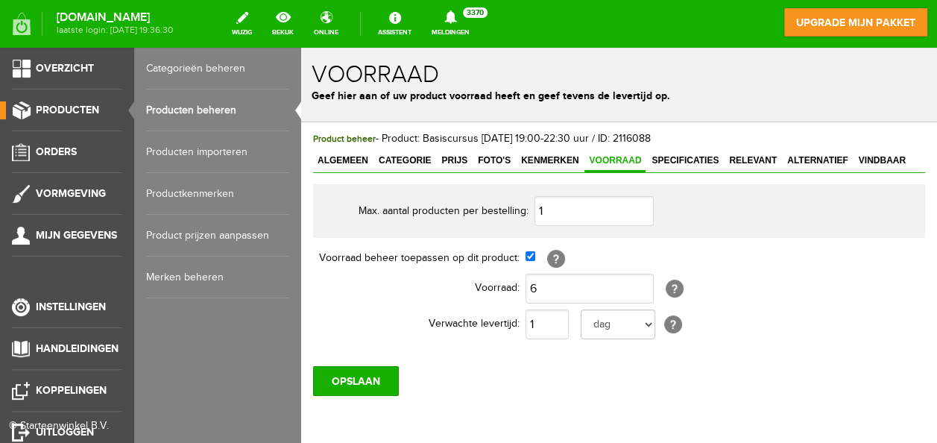
click at [172, 109] on link "Producten beheren" at bounding box center [217, 110] width 143 height 42
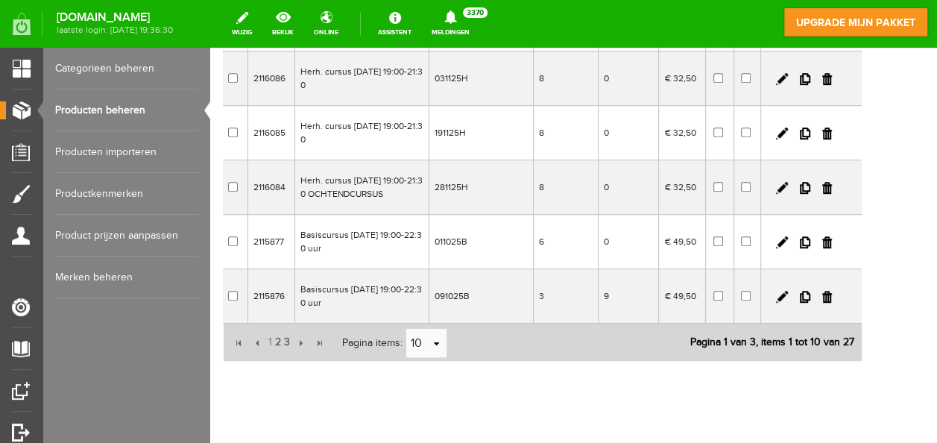
scroll to position [447, 0]
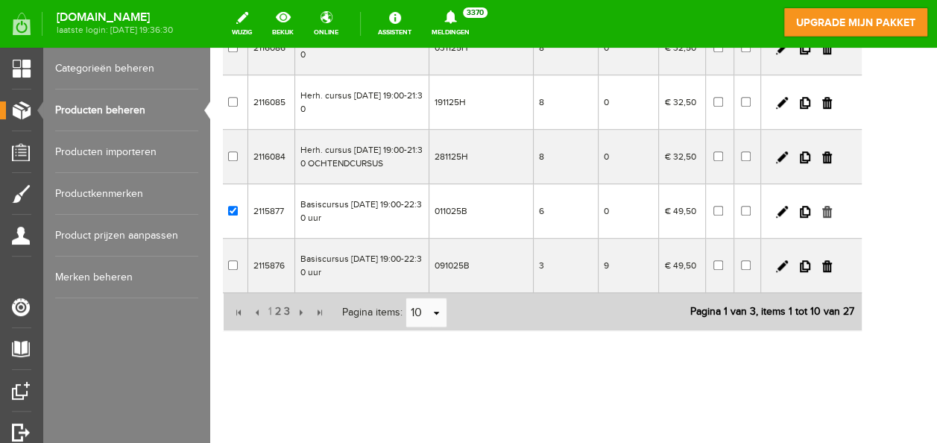
click at [832, 218] on link at bounding box center [827, 212] width 10 height 12
checkbox input "true"
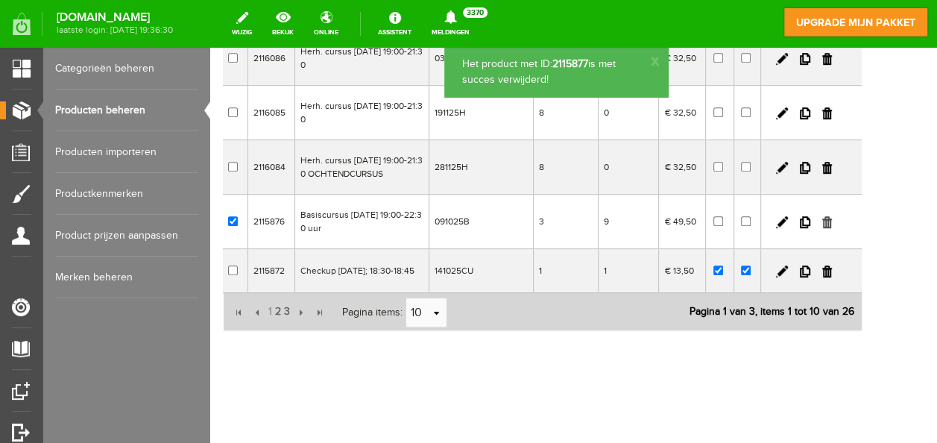
click at [832, 218] on link at bounding box center [827, 222] width 10 height 12
checkbox input "true"
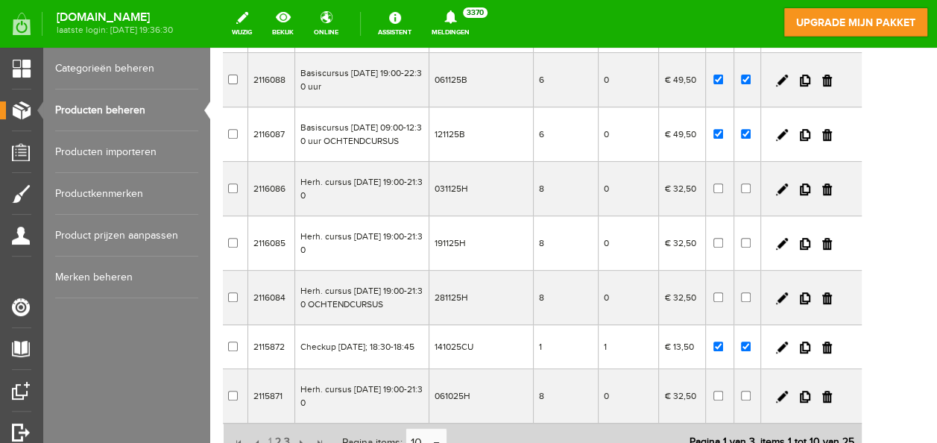
scroll to position [373, 0]
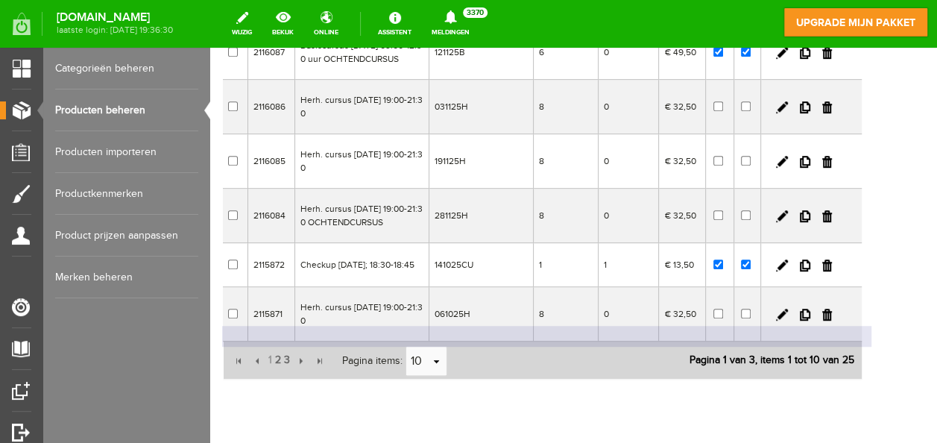
drag, startPoint x: 875, startPoint y: 350, endPoint x: 539, endPoint y: 66, distance: 439.8
click at [832, 320] on link at bounding box center [827, 314] width 10 height 12
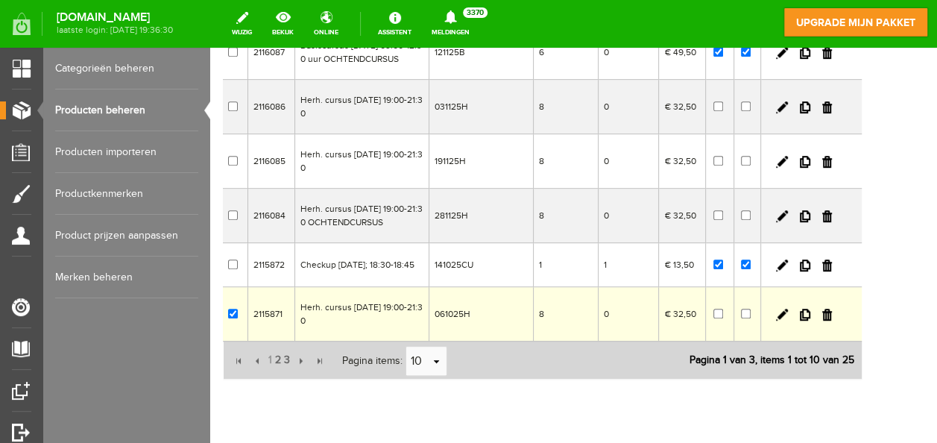
checkbox input "true"
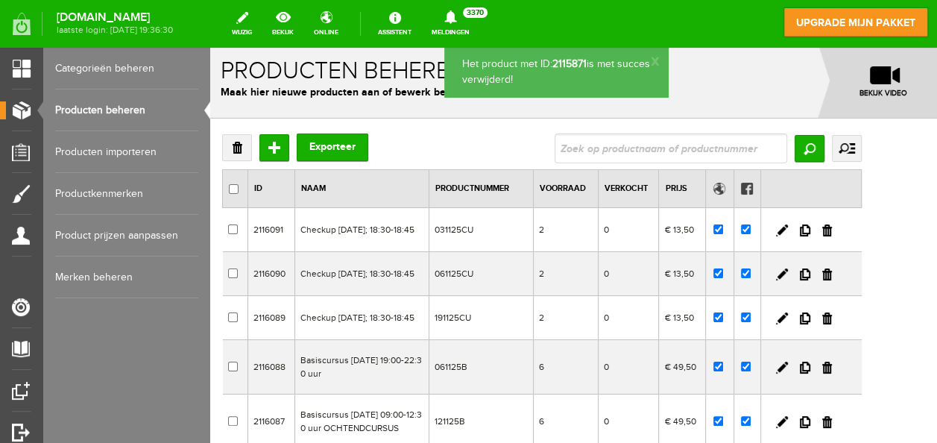
scroll to position [0, 0]
